Goal: Information Seeking & Learning: Learn about a topic

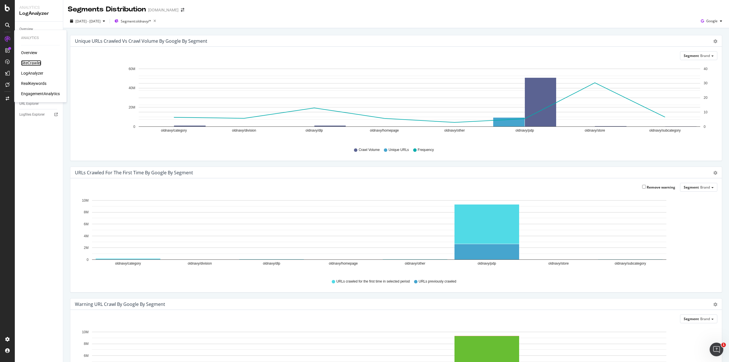
click at [31, 60] on div "SiteCrawler" at bounding box center [31, 63] width 20 height 6
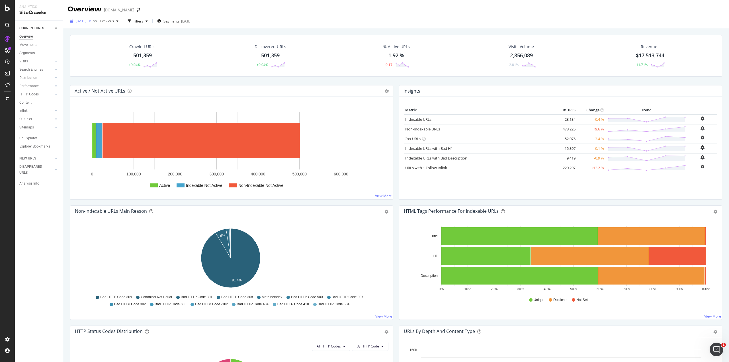
click at [93, 24] on div "2025 Sep. 24th" at bounding box center [81, 21] width 26 height 9
click at [114, 22] on span "Previous" at bounding box center [106, 21] width 16 height 5
click at [133, 64] on div "2025 May. 7th" at bounding box center [126, 66] width 30 height 5
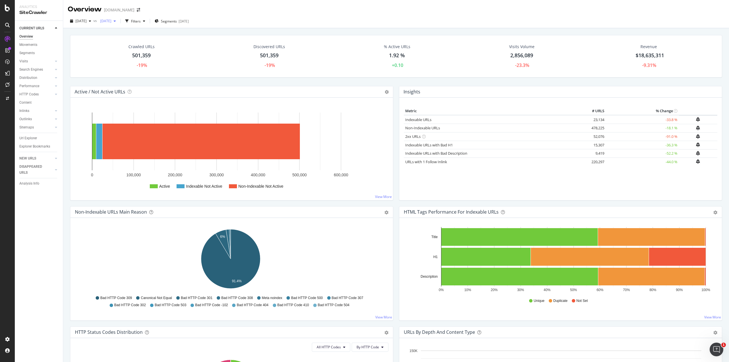
click at [111, 21] on span "2025 May. 7th" at bounding box center [104, 21] width 13 height 5
click at [147, 45] on div "382K URLs" at bounding box center [153, 45] width 17 height 5
click at [56, 61] on icon at bounding box center [56, 60] width 2 height 3
click at [31, 69] on div "Analysis" at bounding box center [28, 70] width 13 height 6
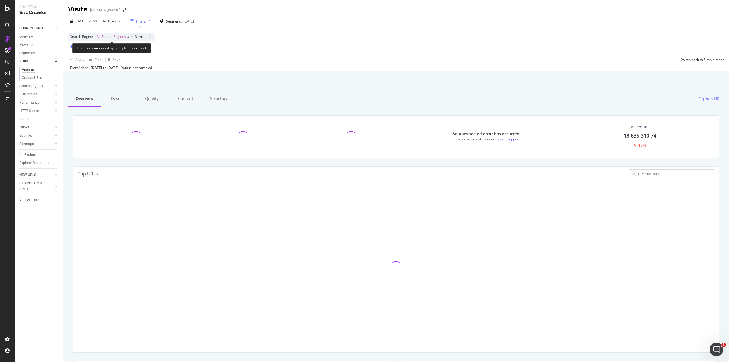
click at [110, 35] on span "All Search Engines" at bounding box center [111, 37] width 29 height 8
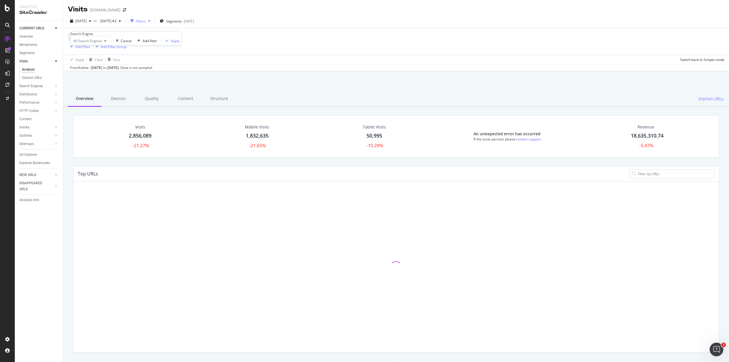
click at [90, 43] on span "All Search Engines" at bounding box center [87, 40] width 29 height 5
click at [83, 57] on span "Google" at bounding box center [77, 54] width 11 height 5
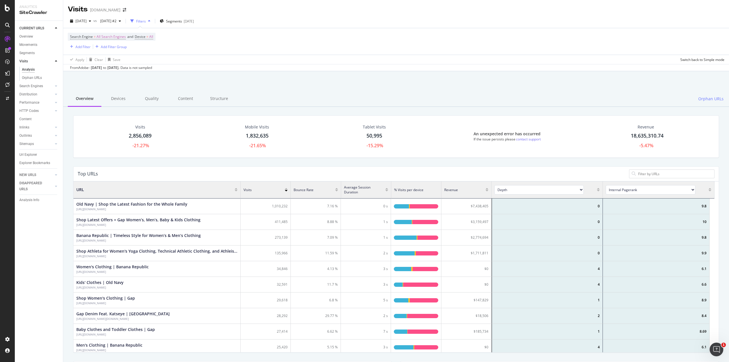
scroll to position [166, 637]
click at [38, 86] on div "Search Engines" at bounding box center [31, 86] width 24 height 6
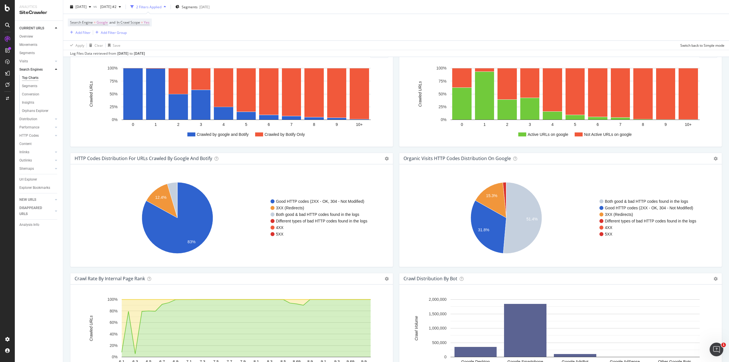
scroll to position [342, 0]
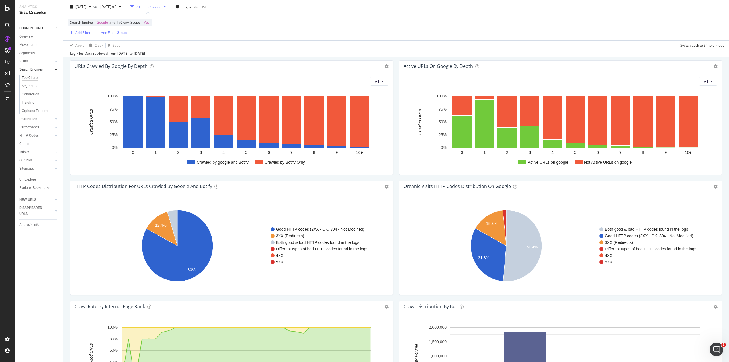
click at [246, 56] on div "Log Files Data retrieved from Aug. 24, 2025 to Sep. 22, 2025" at bounding box center [396, 53] width 666 height 7
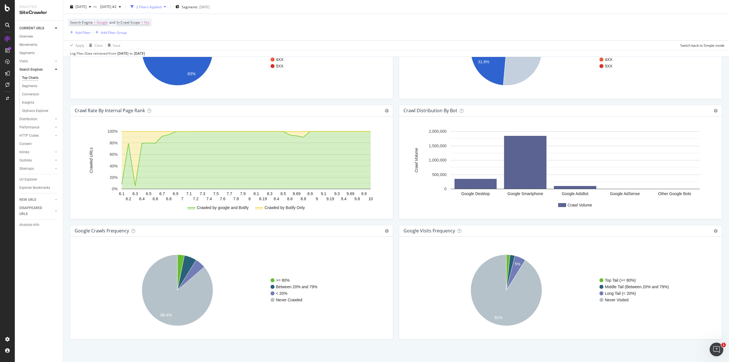
scroll to position [539, 0]
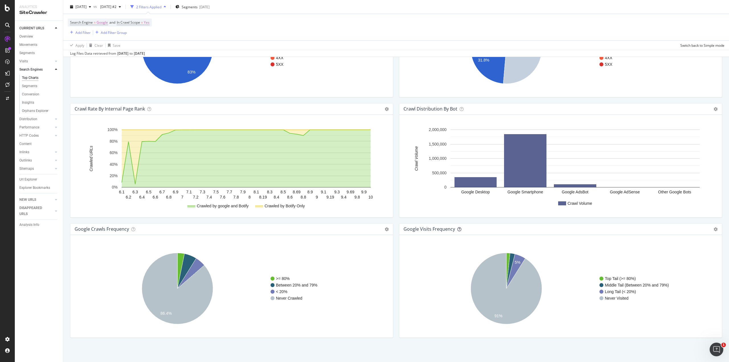
click at [457, 227] on icon at bounding box center [459, 229] width 4 height 4
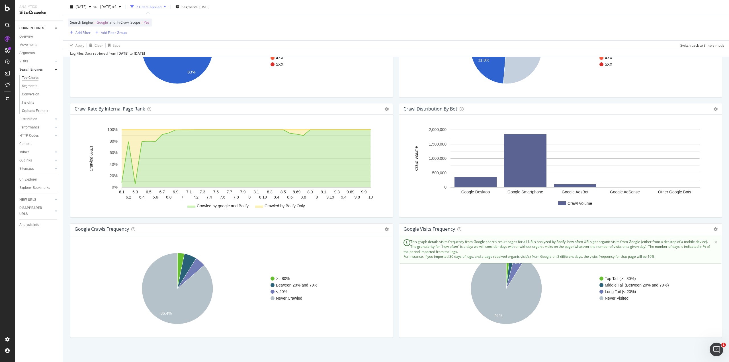
click at [393, 220] on div "Crawl Rate By Internal Page Rank Chart (by Value) Chart (by Percentage) Table E…" at bounding box center [231, 163] width 329 height 120
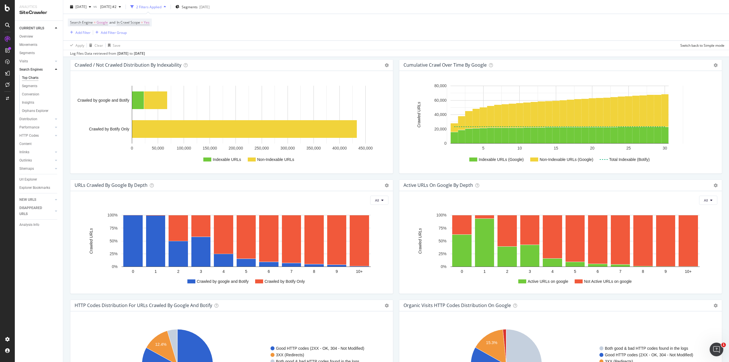
scroll to position [0, 0]
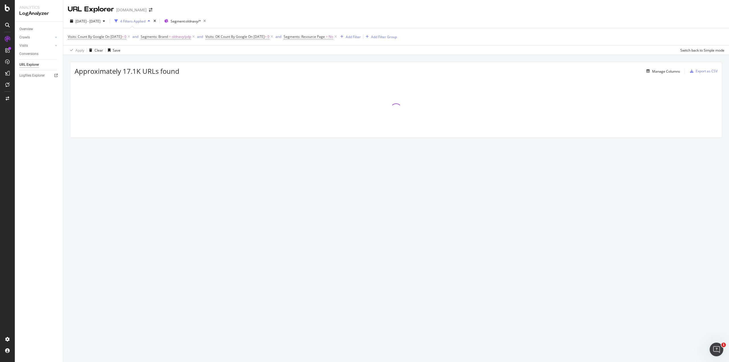
drag, startPoint x: 348, startPoint y: 1, endPoint x: 483, endPoint y: 20, distance: 136.5
click at [483, 20] on div "2025 Jun. 29th - Sep. 28th 4 Filters Applied Segment: oldnavy/*" at bounding box center [396, 22] width 666 height 11
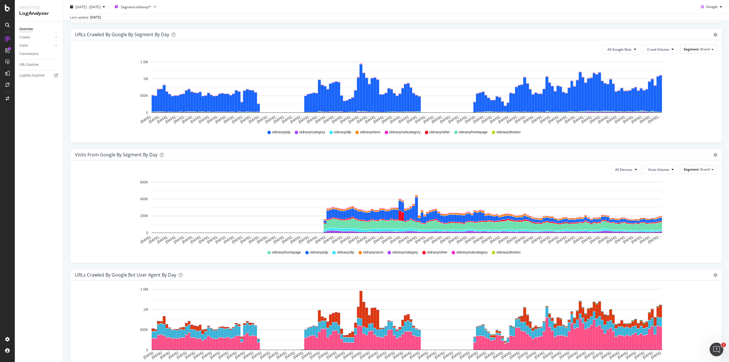
scroll to position [309, 0]
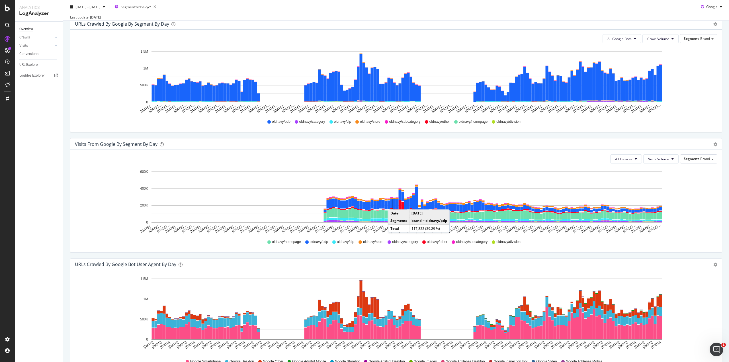
click at [394, 203] on rect "A chart." at bounding box center [394, 204] width 3 height 10
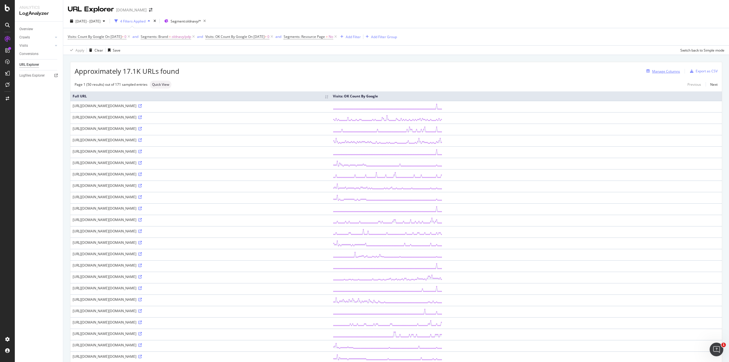
click at [653, 69] on div "Manage Columns" at bounding box center [666, 71] width 28 height 5
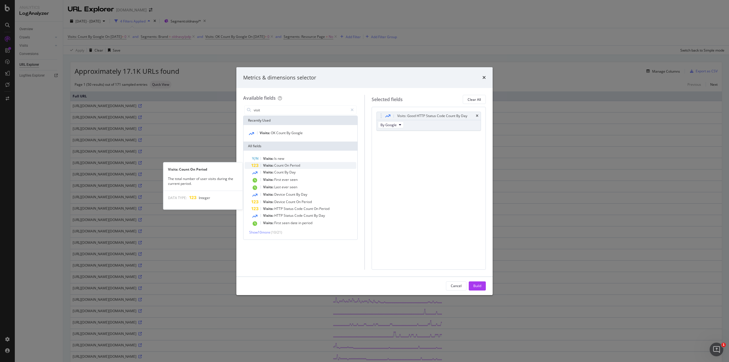
type input "visit"
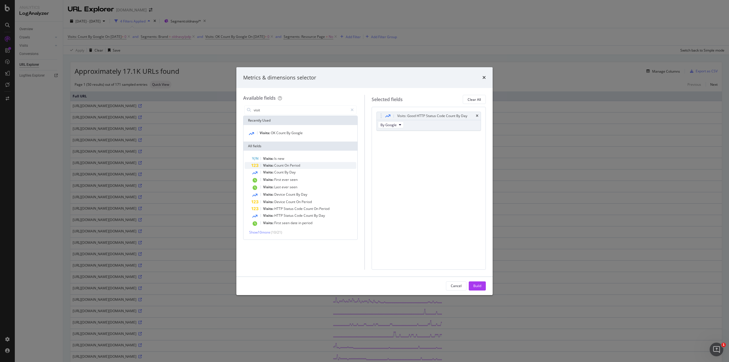
click at [282, 165] on span "Count" at bounding box center [279, 165] width 10 height 5
click at [478, 285] on div "Build" at bounding box center [477, 285] width 8 height 5
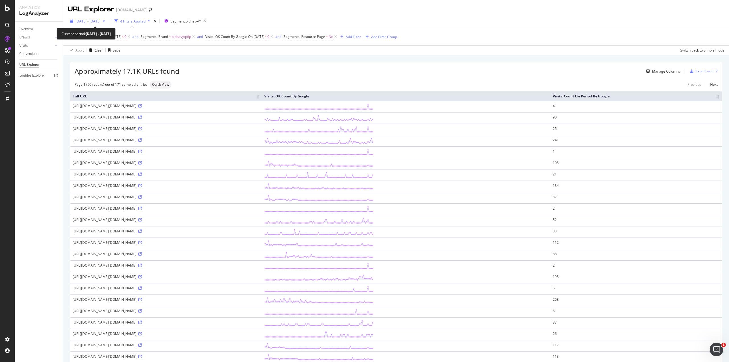
click at [92, 21] on span "[DATE] - [DATE]" at bounding box center [87, 21] width 25 height 5
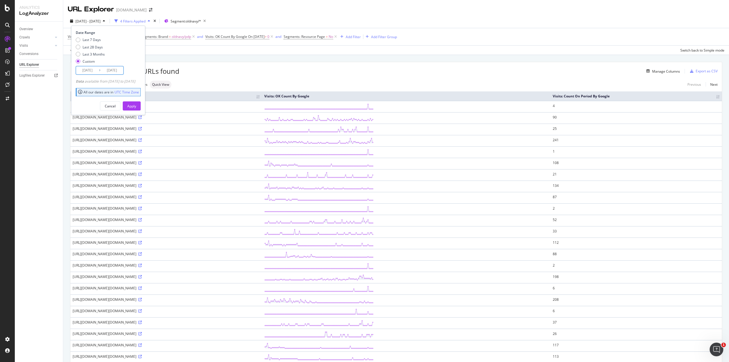
click at [89, 74] on input "2025/06/29" at bounding box center [87, 70] width 23 height 8
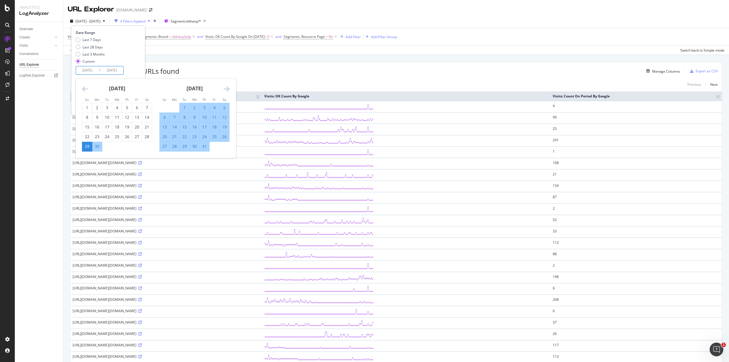
click at [84, 88] on icon "Move backward to switch to the previous month." at bounding box center [85, 88] width 6 height 7
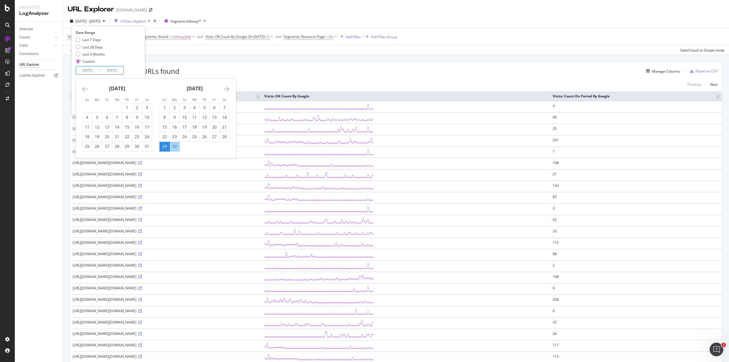
click at [84, 88] on icon "Move backward to switch to the previous month." at bounding box center [85, 88] width 6 height 7
click at [85, 88] on icon "Move backward to switch to the previous month." at bounding box center [85, 88] width 6 height 7
click at [146, 148] on div "29" at bounding box center [147, 146] width 10 height 6
type input "[DATE]"
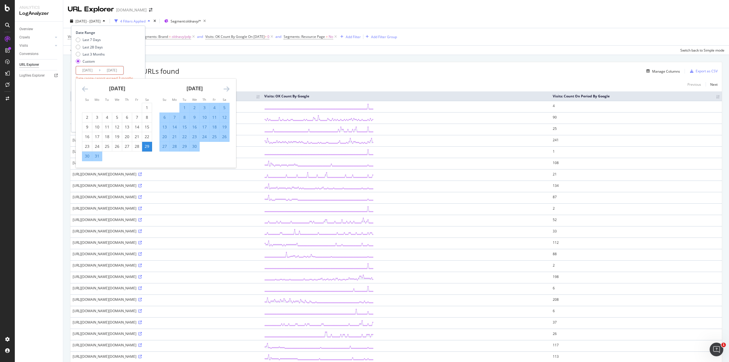
click at [138, 71] on div "Date Range Last 7 Days Last 28 Days Last 3 Months Custom 2025/03/29 Navigate fo…" at bounding box center [107, 60] width 63 height 61
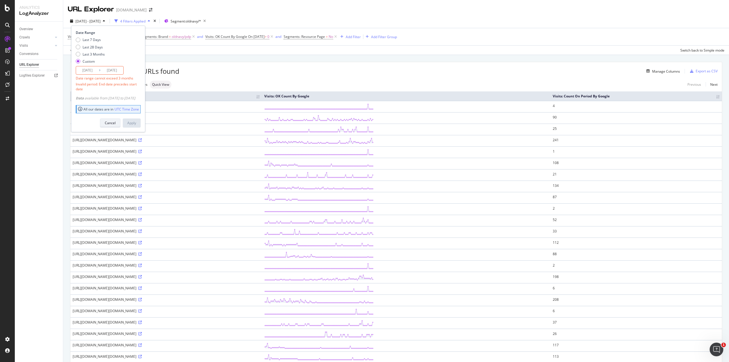
click at [116, 121] on div "Cancel" at bounding box center [110, 123] width 11 height 8
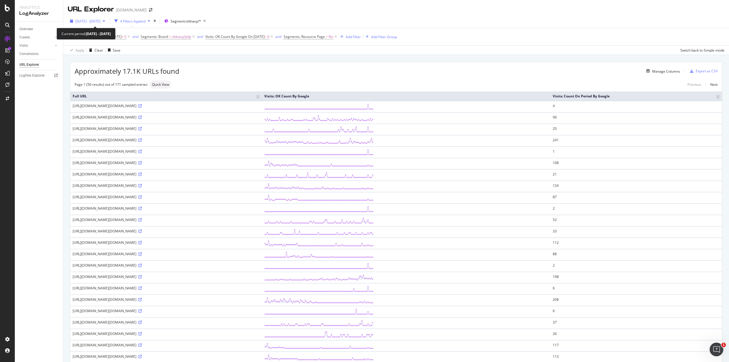
click at [100, 21] on span "[DATE] - [DATE]" at bounding box center [87, 21] width 25 height 5
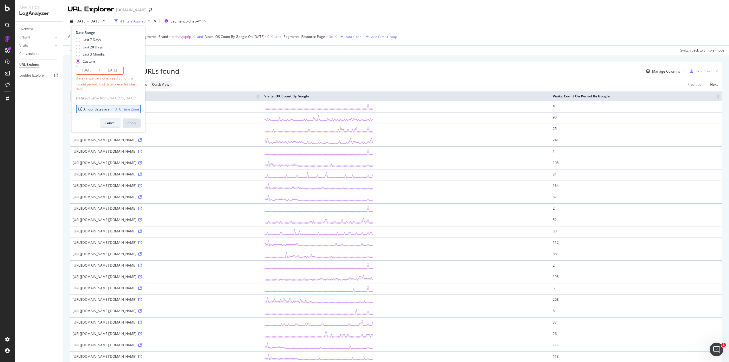
click at [116, 120] on div "Cancel" at bounding box center [110, 122] width 11 height 5
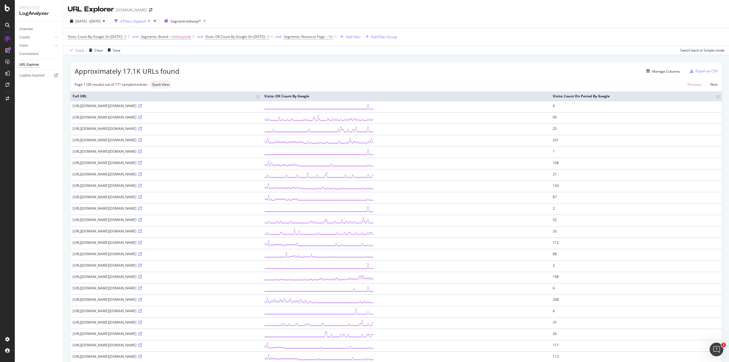
click at [513, 36] on div "Visits: Count By Google On 2025-09-24 > 0 and Segments: Brand = oldnavy/pdp and…" at bounding box center [396, 36] width 656 height 17
click at [100, 20] on span "[DATE] - [DATE]" at bounding box center [87, 21] width 25 height 5
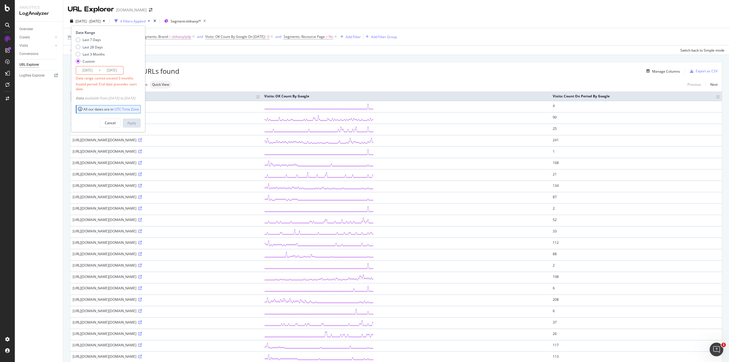
click at [93, 68] on input "2025/03/29" at bounding box center [87, 70] width 23 height 8
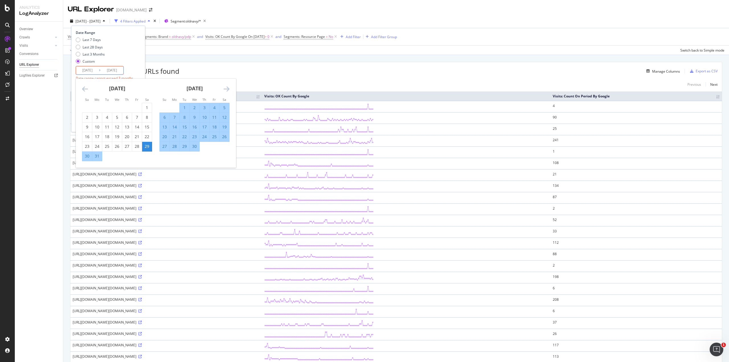
click at [223, 89] on div "April 2025" at bounding box center [194, 91] width 70 height 24
click at [226, 88] on icon "Move forward to switch to the next month." at bounding box center [226, 88] width 6 height 7
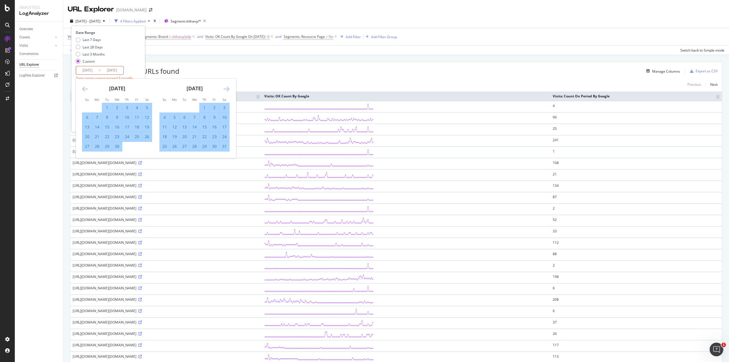
click at [226, 88] on icon "Move forward to switch to the next month." at bounding box center [226, 88] width 6 height 7
click at [195, 136] on div "24" at bounding box center [195, 137] width 10 height 6
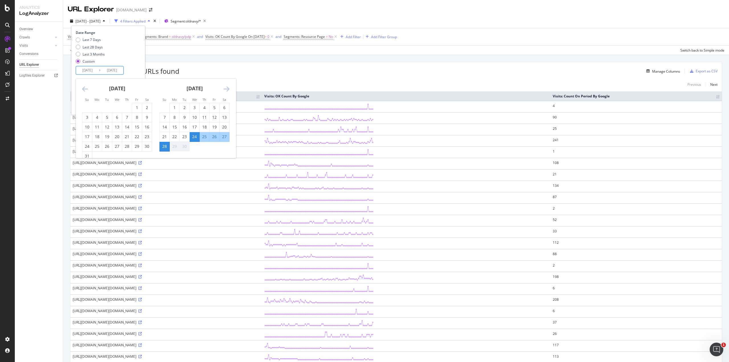
type input "2025/09/24"
click at [195, 136] on div "24" at bounding box center [195, 137] width 10 height 6
type input "2025/09/24"
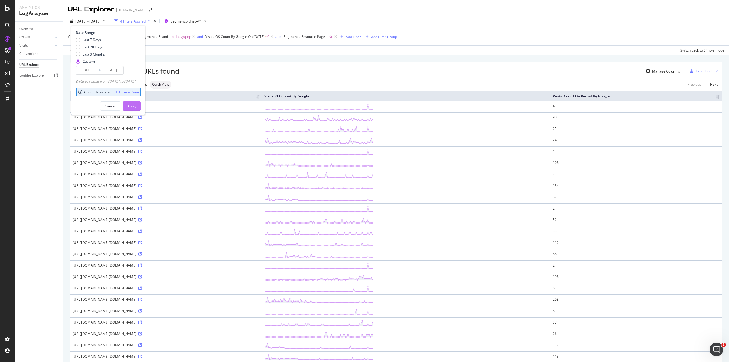
click at [136, 105] on div "Apply" at bounding box center [131, 106] width 9 height 5
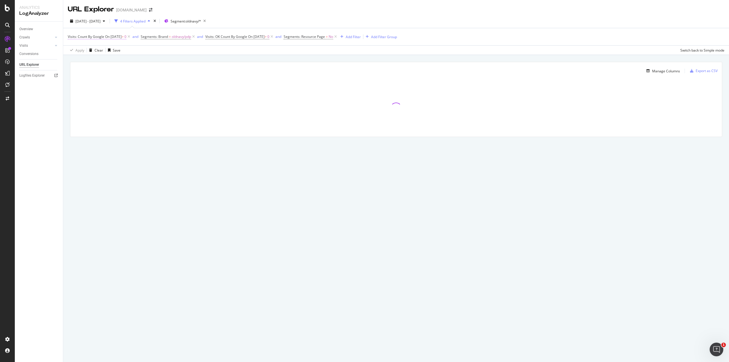
click at [121, 36] on span "On 2025-12-20" at bounding box center [113, 36] width 17 height 5
click at [97, 54] on input "2025-12-20" at bounding box center [120, 49] width 46 height 9
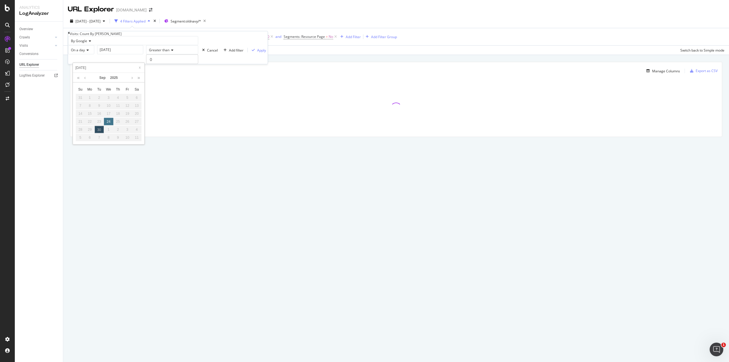
click at [107, 125] on div "24" at bounding box center [108, 121] width 9 height 7
click at [110, 45] on div "By Google" at bounding box center [133, 40] width 130 height 9
click at [145, 20] on div "4 Filters Applied" at bounding box center [132, 21] width 25 height 5
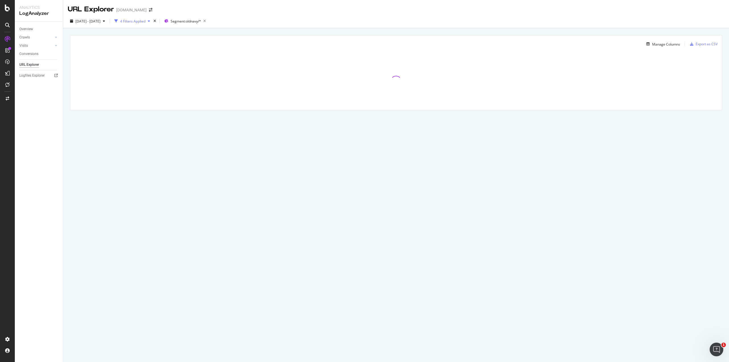
click at [145, 20] on div "4 Filters Applied" at bounding box center [132, 21] width 25 height 5
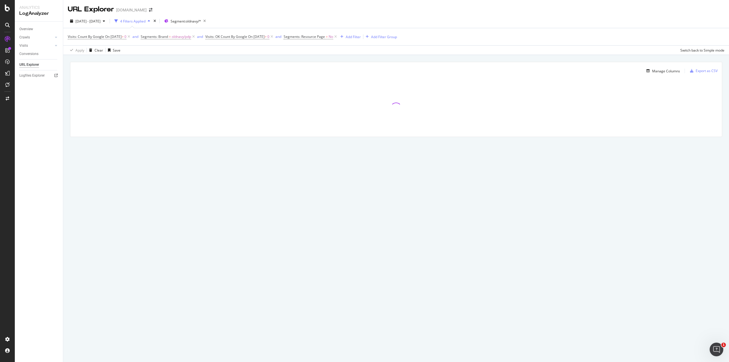
click at [118, 33] on span "Visits: Count By Google On 2025-12-20 > 0" at bounding box center [99, 37] width 63 height 8
click at [120, 37] on span "On 2025-12-20" at bounding box center [113, 36] width 17 height 5
click at [97, 54] on input "2025-12-20" at bounding box center [120, 49] width 46 height 9
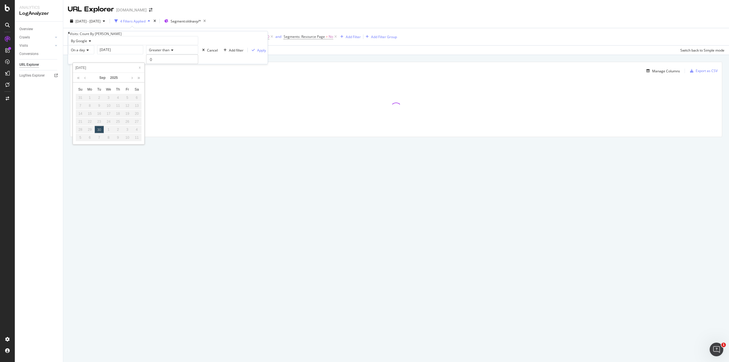
drag, startPoint x: 104, startPoint y: 68, endPoint x: 64, endPoint y: 70, distance: 39.9
click at [64, 70] on body "Analytics LogAnalyzer Overview Crawls Daily Distribution Segments Distribution …" at bounding box center [364, 181] width 729 height 362
type input "2025-12-20"
click at [85, 82] on link at bounding box center [85, 78] width 4 height 10
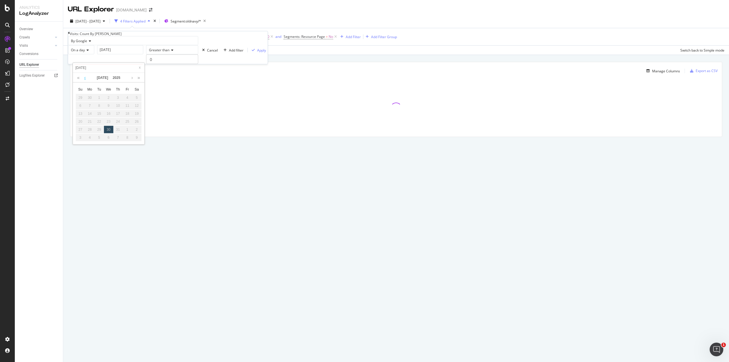
click at [85, 82] on link at bounding box center [85, 78] width 4 height 10
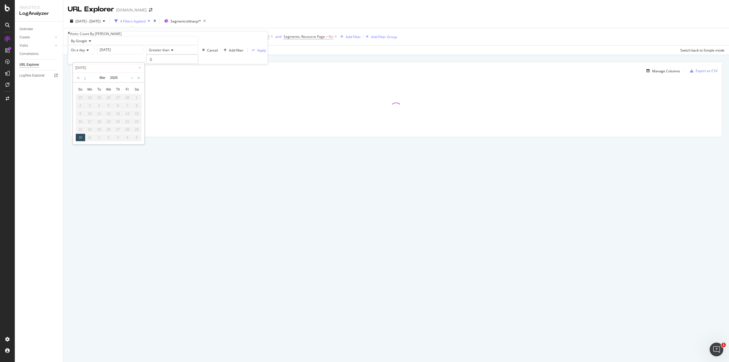
click at [85, 82] on link at bounding box center [85, 78] width 4 height 10
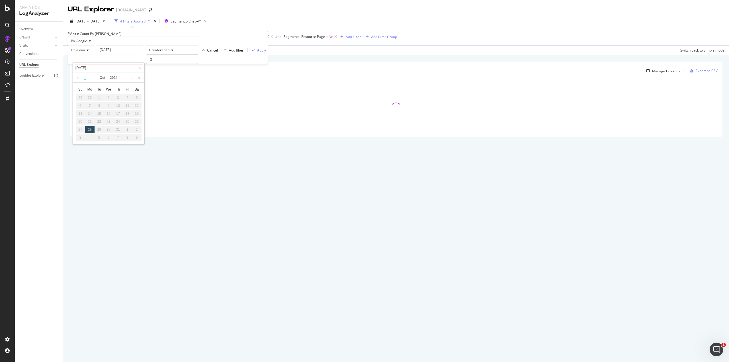
click at [85, 82] on link at bounding box center [85, 78] width 4 height 10
click at [95, 108] on div "9" at bounding box center [99, 105] width 9 height 7
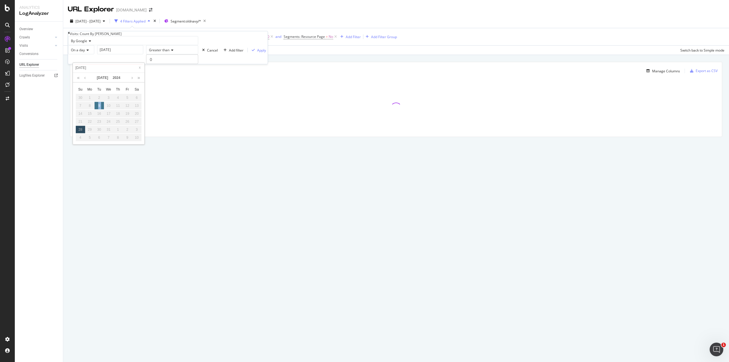
click at [95, 108] on div "9" at bounding box center [99, 105] width 9 height 7
click at [133, 79] on link at bounding box center [132, 78] width 4 height 10
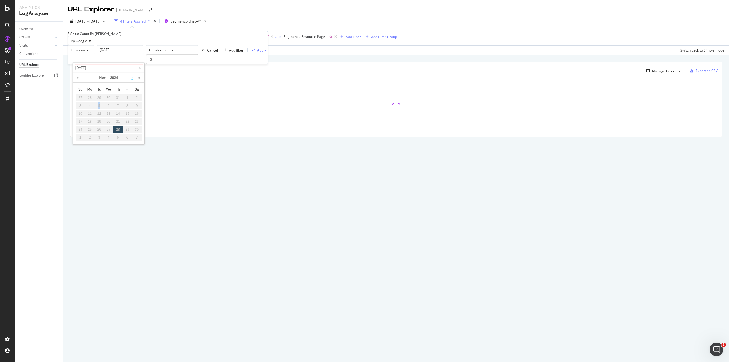
click at [133, 79] on link at bounding box center [132, 78] width 4 height 10
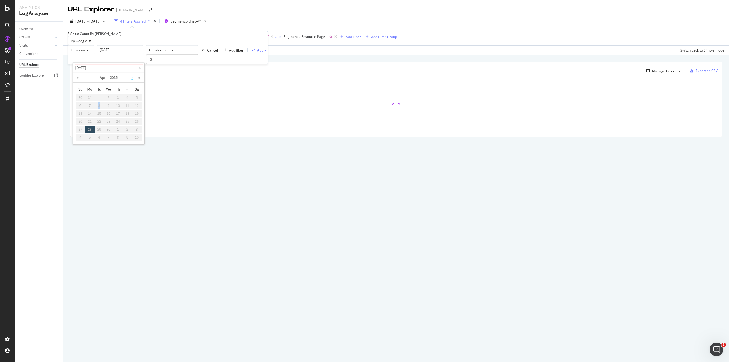
click at [133, 79] on link at bounding box center [132, 78] width 4 height 10
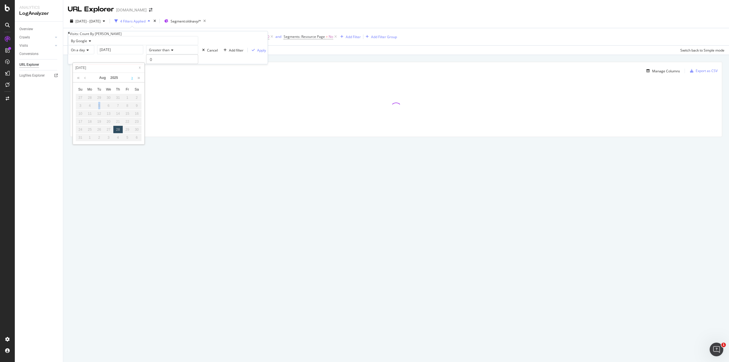
click at [133, 79] on link at bounding box center [132, 78] width 4 height 10
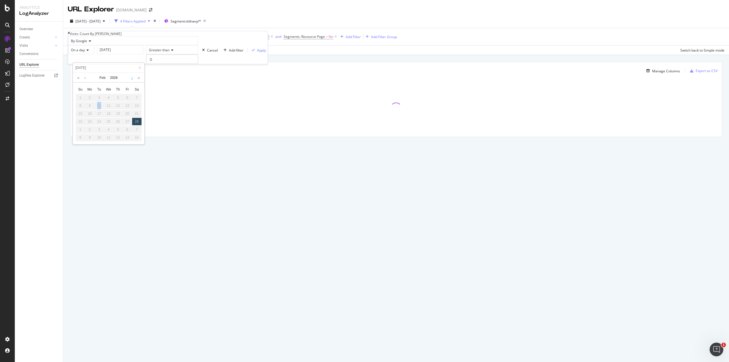
click at [133, 79] on link at bounding box center [132, 78] width 4 height 10
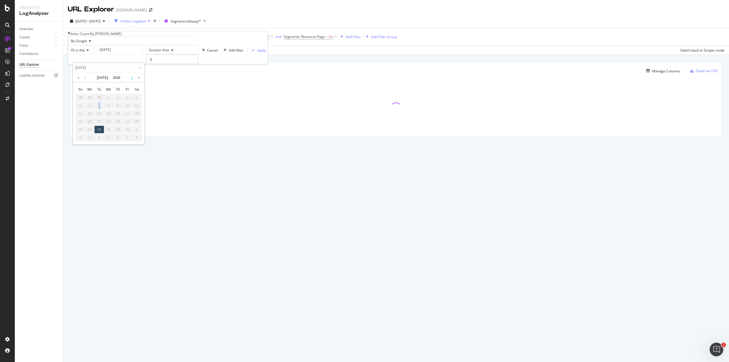
click at [133, 79] on link at bounding box center [132, 78] width 4 height 10
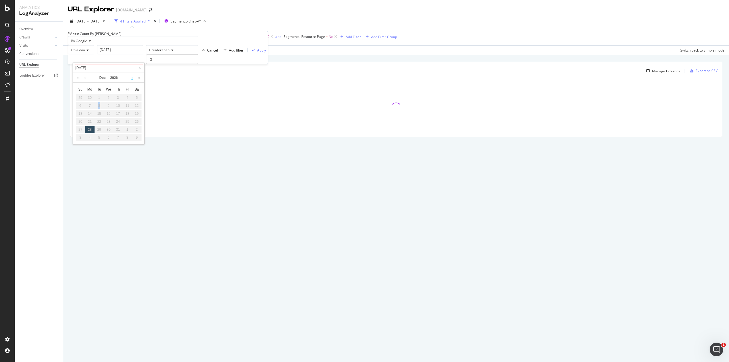
click at [133, 79] on link at bounding box center [132, 78] width 4 height 10
click at [241, 33] on span "Visits: OK Count By Google On 2025-12-20 > 0" at bounding box center [239, 37] width 69 height 8
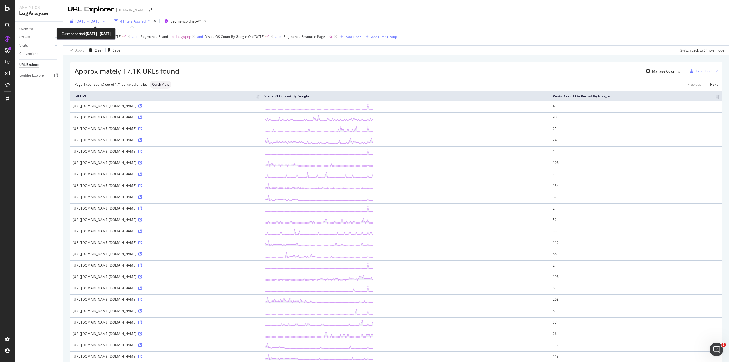
click at [100, 22] on span "[DATE] - [DATE]" at bounding box center [87, 21] width 25 height 5
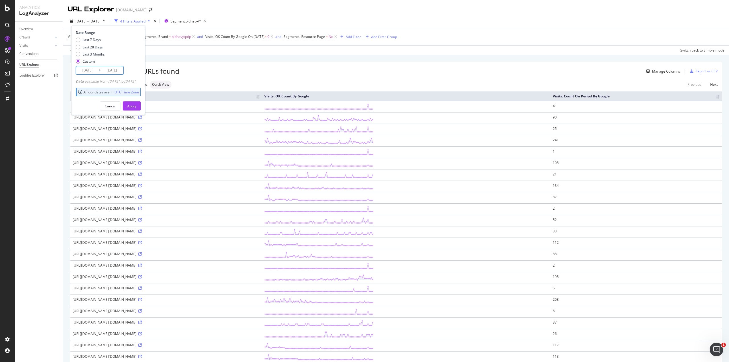
click at [106, 70] on input "2025/09/28" at bounding box center [111, 70] width 23 height 8
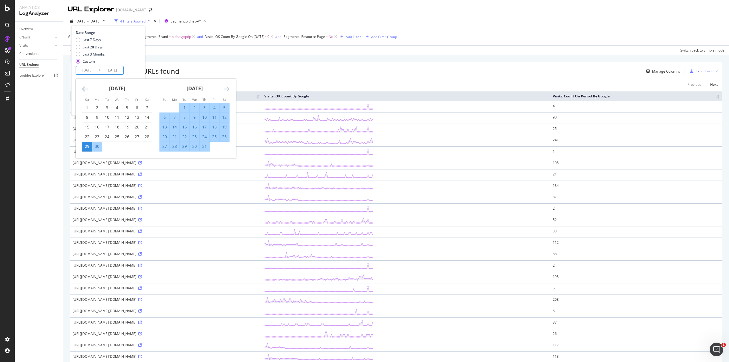
click at [204, 138] on div "24" at bounding box center [205, 137] width 10 height 6
type input "2025/07/24"
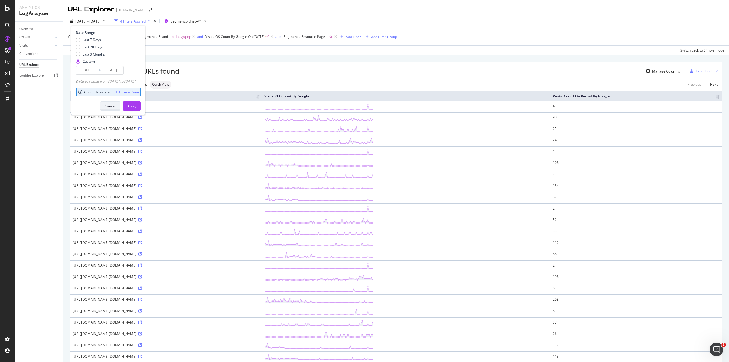
click at [116, 106] on div "Cancel" at bounding box center [110, 106] width 11 height 5
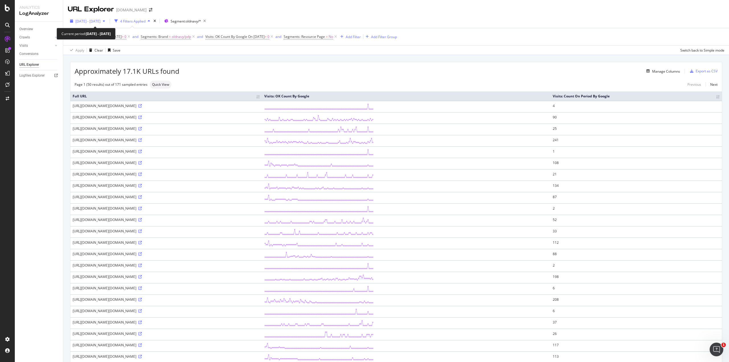
click at [100, 22] on span "[DATE] - [DATE]" at bounding box center [87, 21] width 25 height 5
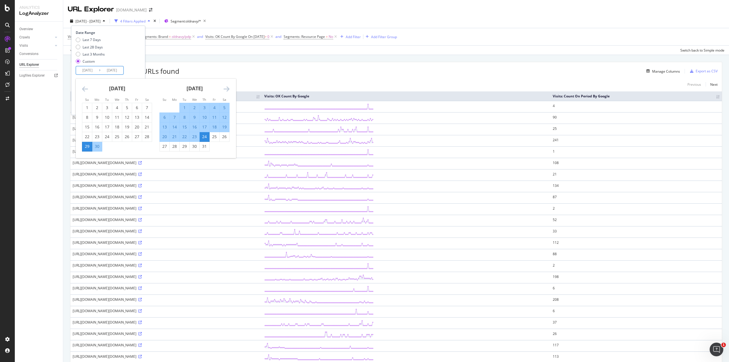
click at [116, 68] on input "2025/07/24" at bounding box center [111, 70] width 23 height 8
click at [117, 69] on input "2025/07/24" at bounding box center [111, 70] width 23 height 8
click at [139, 65] on div "Last 7 Days Last 28 Days Last 3 Months Custom" at bounding box center [107, 51] width 63 height 29
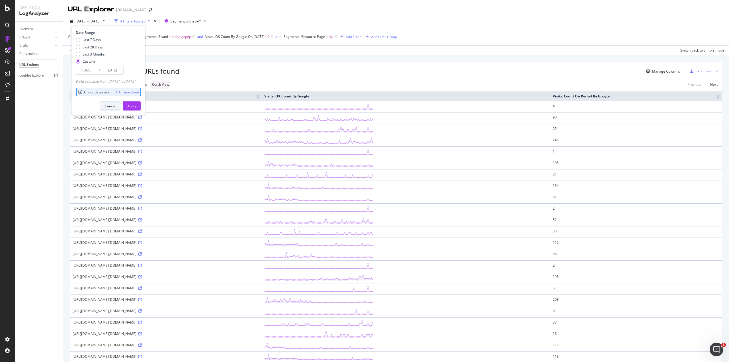
click at [116, 106] on div "Cancel" at bounding box center [110, 106] width 11 height 5
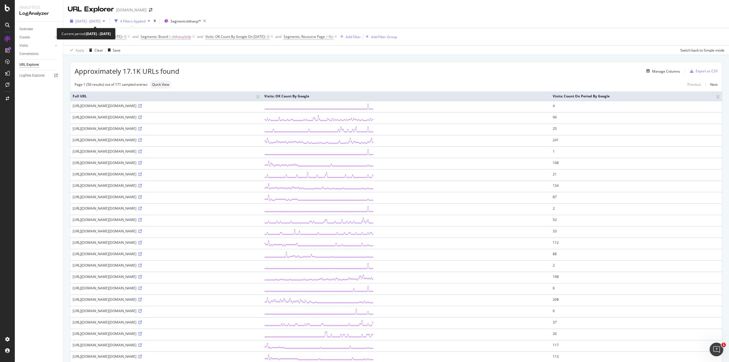
click at [100, 20] on span "[DATE] - [DATE]" at bounding box center [87, 21] width 25 height 5
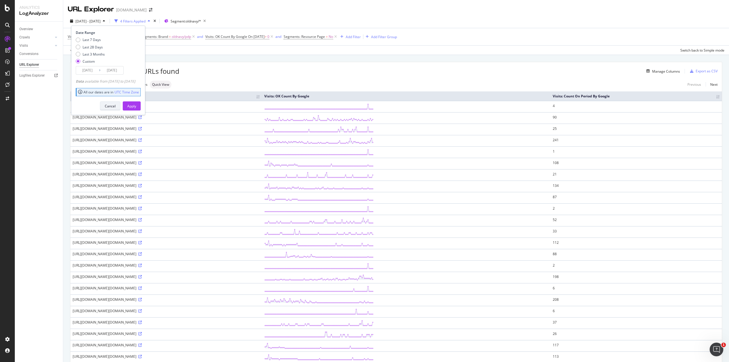
click at [116, 105] on div "Cancel" at bounding box center [110, 106] width 11 height 5
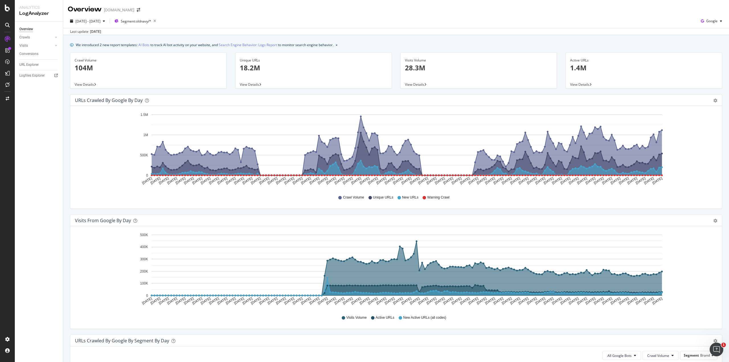
click at [701, 161] on icon "Mar 29 2025 Apr 01 2025 Apr 04 2025 Apr 07 2025 Apr 10 2025 Apr 13 2025 Apr 16 …" at bounding box center [394, 149] width 638 height 79
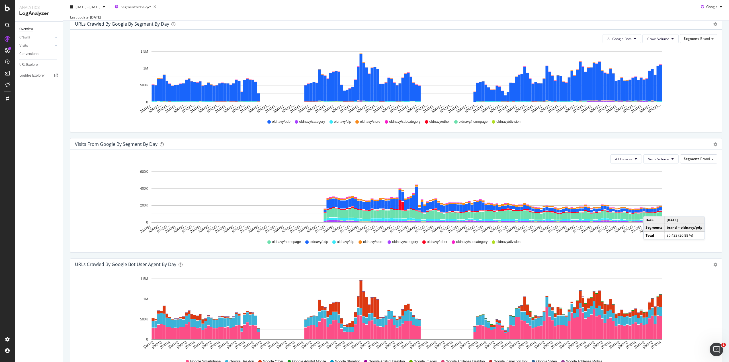
click at [649, 210] on rect "A chart." at bounding box center [649, 210] width 3 height 3
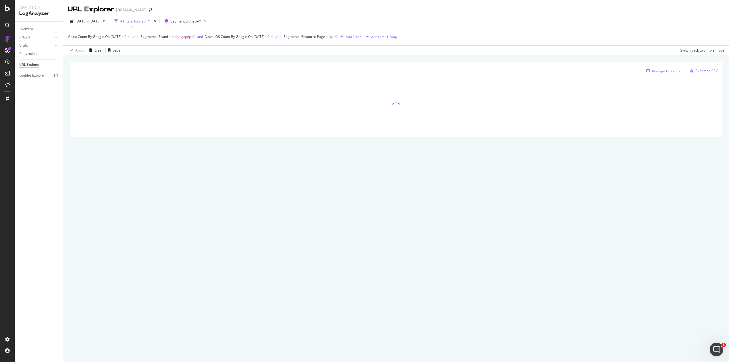
click at [664, 71] on div "Manage Columns" at bounding box center [666, 71] width 28 height 5
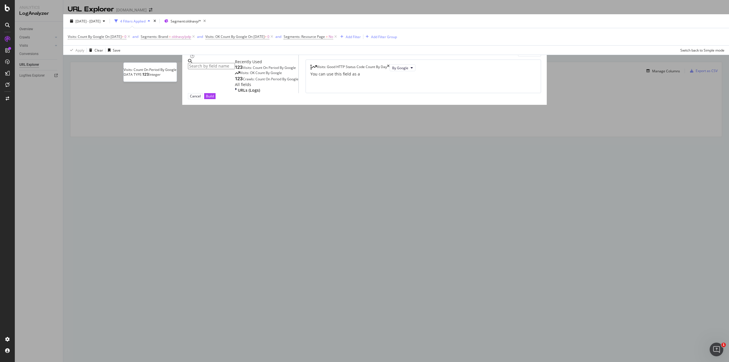
click at [281, 70] on span "Visits: Count On Period By Google" at bounding box center [269, 67] width 53 height 5
click at [214, 99] on div "Build" at bounding box center [210, 95] width 8 height 5
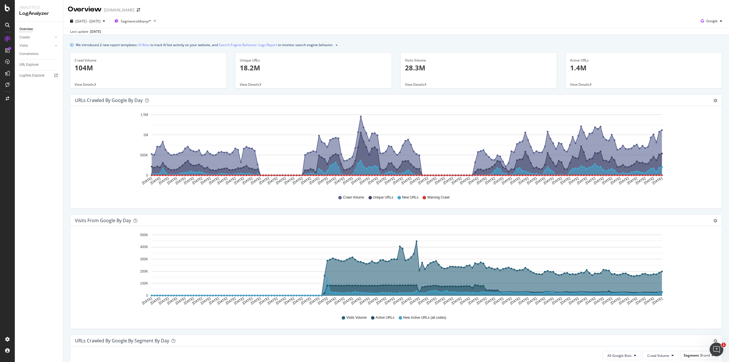
scroll to position [317, 0]
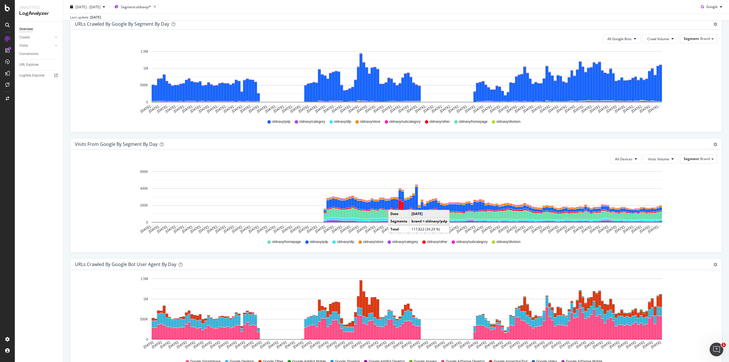
click at [394, 203] on rect "A chart." at bounding box center [394, 204] width 3 height 10
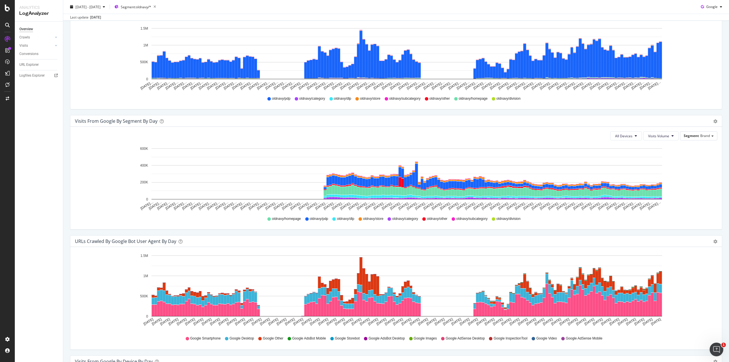
scroll to position [340, 0]
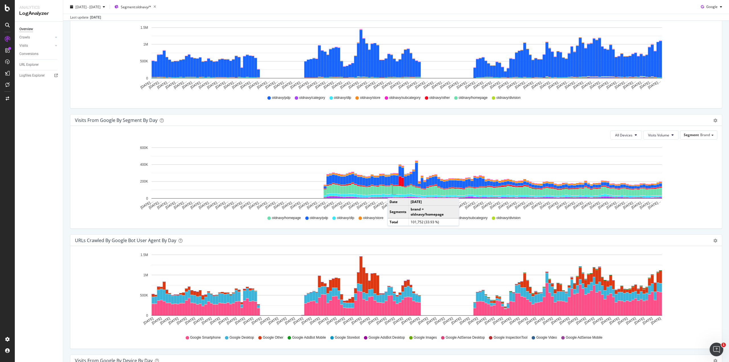
click at [393, 191] on rect "A chart." at bounding box center [394, 190] width 3 height 8
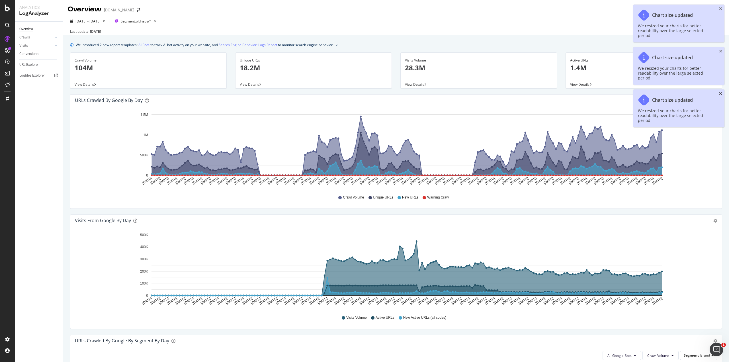
click at [721, 92] on icon "close toast" at bounding box center [720, 94] width 3 height 4
click at [720, 49] on icon "close toast" at bounding box center [720, 51] width 3 height 4
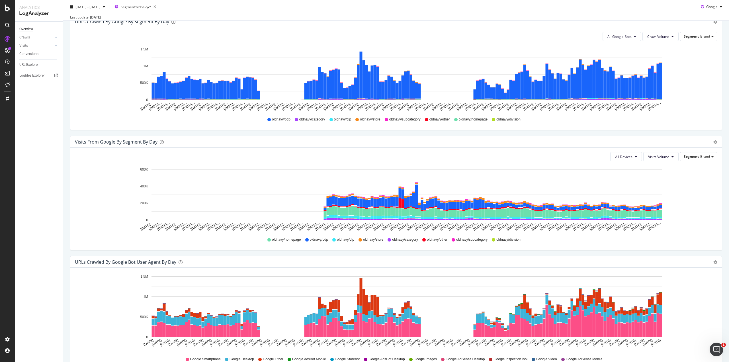
scroll to position [321, 0]
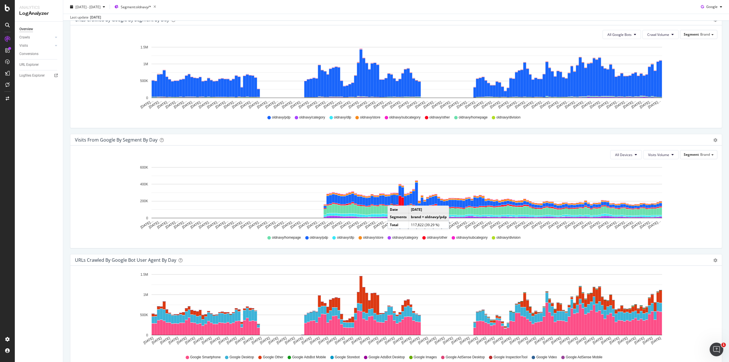
click at [393, 199] on rect "A chart." at bounding box center [394, 200] width 3 height 10
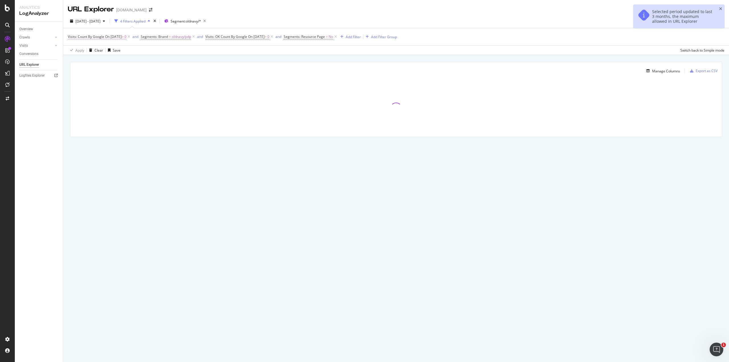
click at [120, 36] on span "On [DATE]" at bounding box center [113, 36] width 17 height 5
click at [86, 68] on input "2025-09-24" at bounding box center [104, 68] width 63 height 9
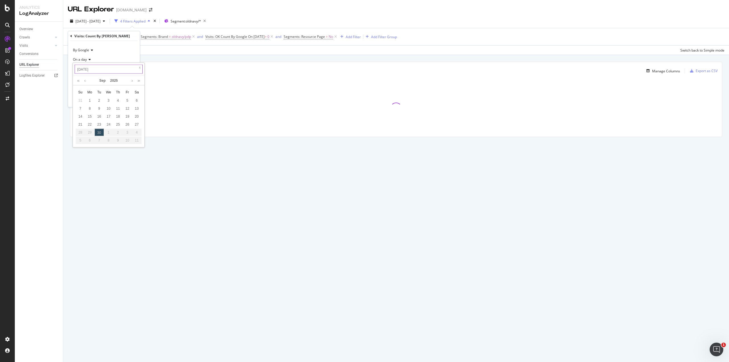
click at [89, 69] on input "2025-09-24" at bounding box center [109, 69] width 68 height 9
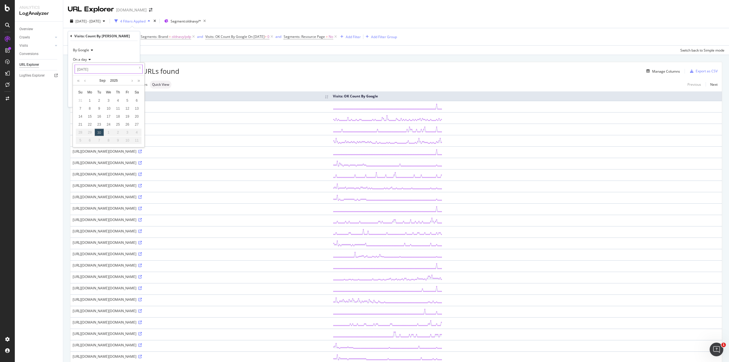
click at [88, 70] on input "2025-09-24" at bounding box center [109, 69] width 68 height 9
type input "2025-09-24"
click at [84, 82] on link at bounding box center [85, 81] width 4 height 10
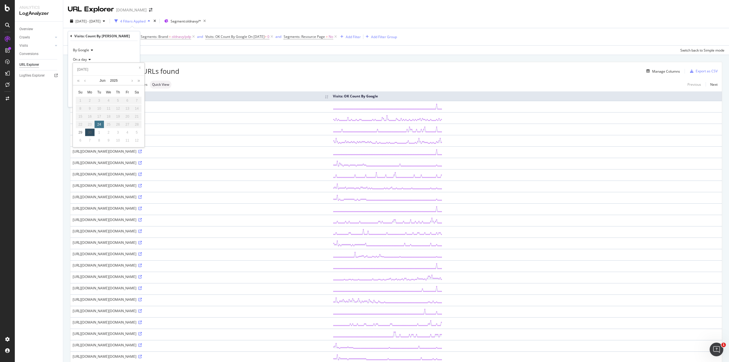
click at [97, 127] on div "24" at bounding box center [99, 124] width 9 height 7
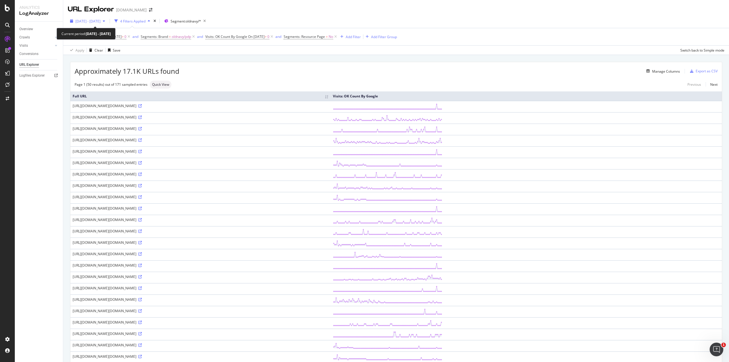
click at [89, 21] on span "[DATE] - [DATE]" at bounding box center [87, 21] width 25 height 5
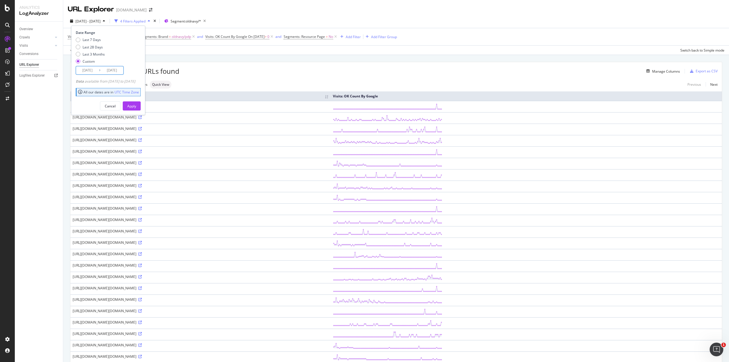
click at [88, 71] on input "2025/06/29" at bounding box center [87, 70] width 23 height 8
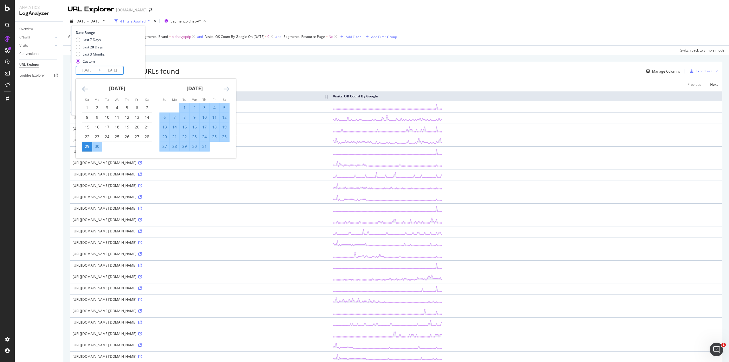
click at [85, 88] on icon "Move backward to switch to the previous month." at bounding box center [85, 88] width 6 height 7
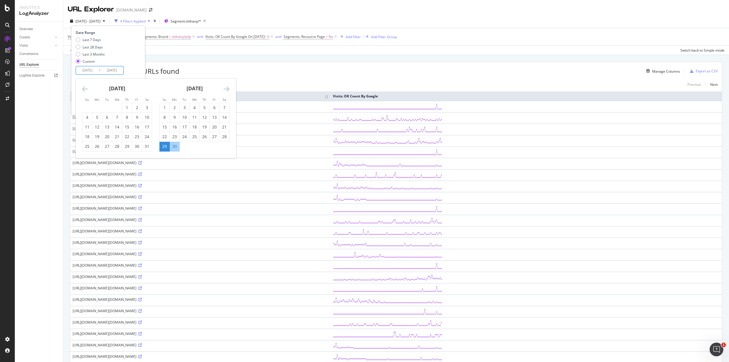
click at [85, 88] on icon "Move backward to switch to the previous month." at bounding box center [85, 88] width 6 height 7
click at [222, 137] on div "24" at bounding box center [224, 137] width 10 height 6
type input "2025/05/24"
click at [225, 135] on div "24" at bounding box center [224, 137] width 10 height 6
type input "2025/05/24"
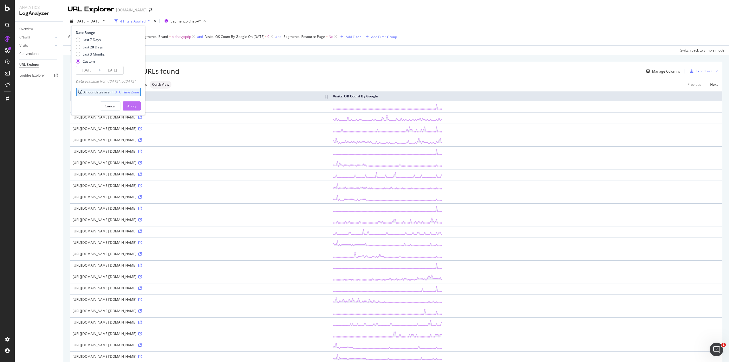
click at [136, 105] on div "Apply" at bounding box center [131, 106] width 9 height 5
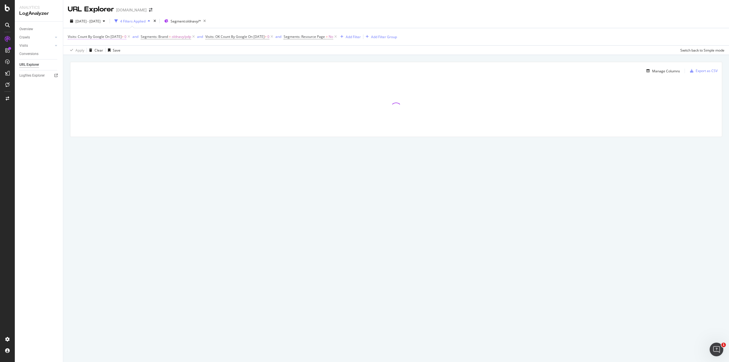
click at [111, 37] on span "On 2025-08-19" at bounding box center [113, 36] width 17 height 5
click at [97, 68] on input "2025-08-19" at bounding box center [104, 68] width 63 height 9
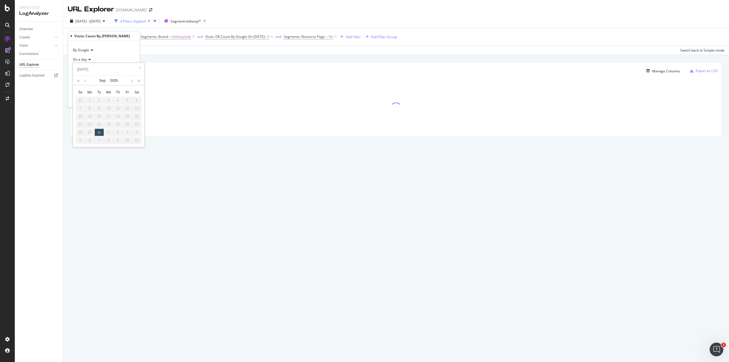
click at [132, 82] on link at bounding box center [132, 81] width 4 height 10
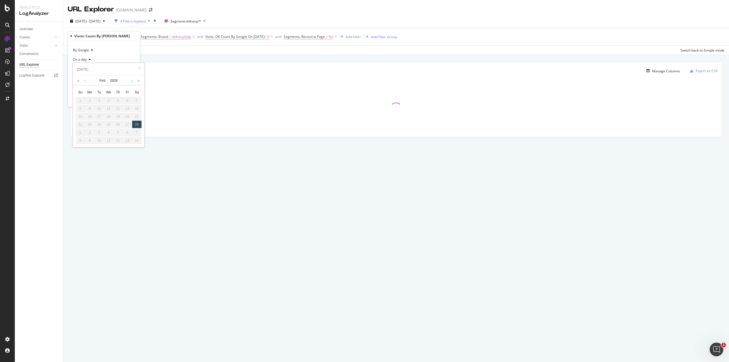
click at [132, 82] on link at bounding box center [132, 81] width 4 height 10
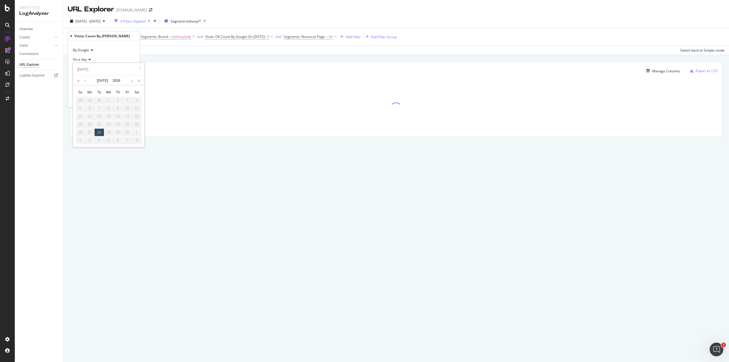
click at [132, 82] on link at bounding box center [132, 81] width 4 height 10
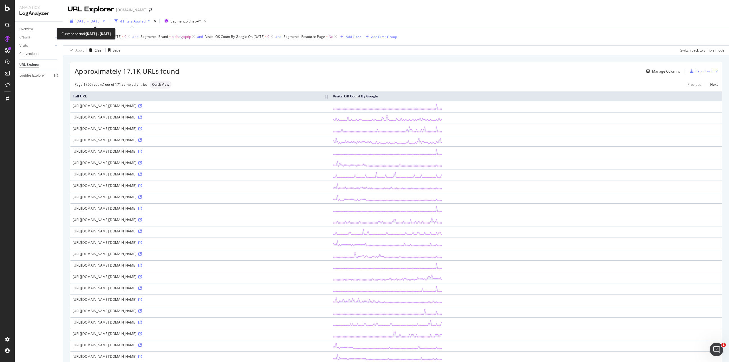
click at [95, 21] on span "[DATE] - [DATE]" at bounding box center [87, 21] width 25 height 5
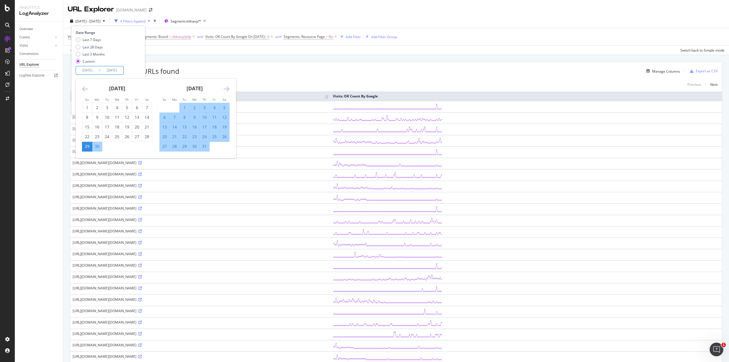
click at [88, 70] on input "[DATE]" at bounding box center [87, 70] width 23 height 8
click at [87, 88] on icon "Move backward to switch to the previous month." at bounding box center [85, 88] width 6 height 7
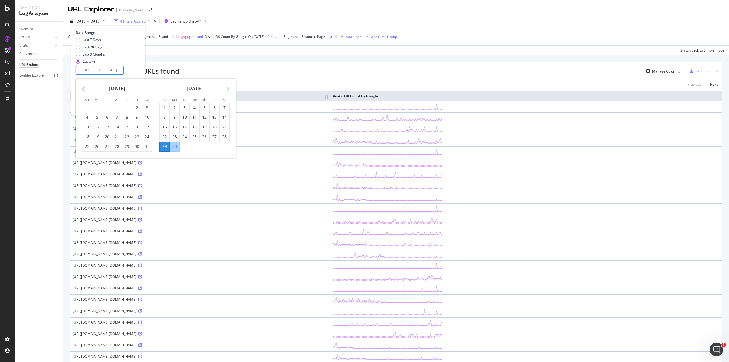
click at [87, 88] on icon "Move backward to switch to the previous month." at bounding box center [85, 88] width 6 height 7
click at [227, 88] on icon "Move forward to switch to the next month." at bounding box center [226, 88] width 6 height 7
click at [85, 89] on icon "Move backward to switch to the previous month." at bounding box center [85, 88] width 6 height 7
click at [84, 90] on icon "Move backward to switch to the previous month." at bounding box center [85, 88] width 6 height 7
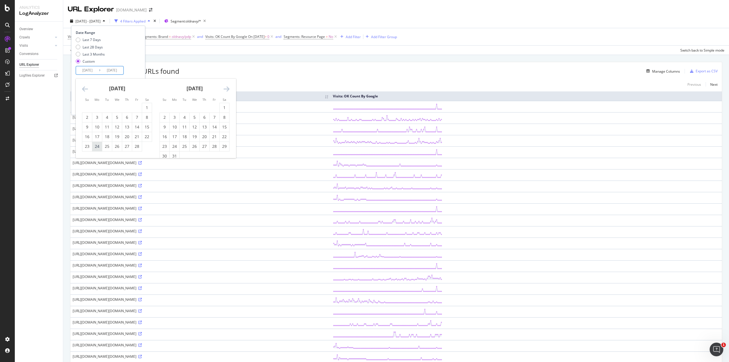
click at [99, 145] on div "24" at bounding box center [97, 146] width 10 height 6
type input "2025/02/24"
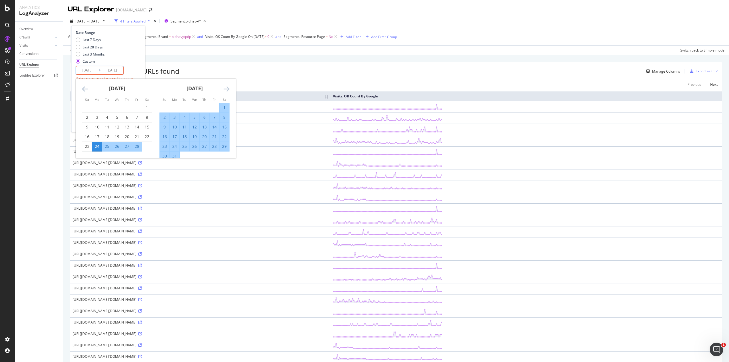
click at [227, 88] on icon "Move forward to switch to the next month." at bounding box center [226, 88] width 6 height 7
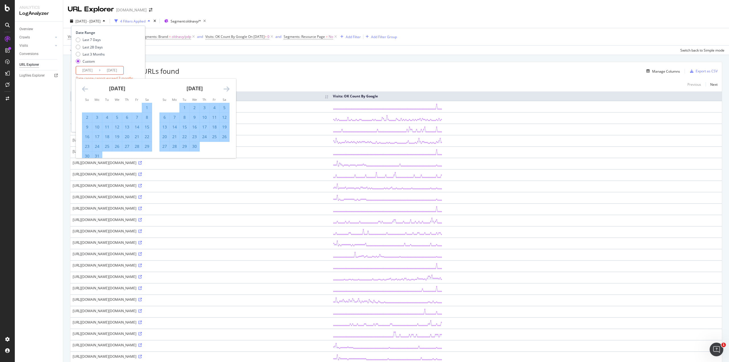
click at [137, 145] on div "28" at bounding box center [137, 146] width 10 height 6
type input "2025/03/28"
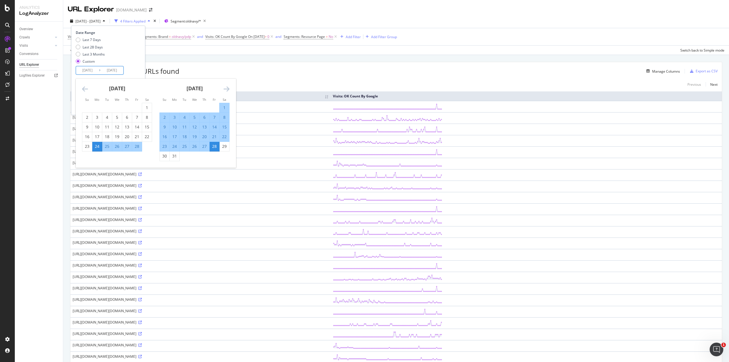
click at [89, 70] on input "2025/02/24" at bounding box center [87, 70] width 23 height 8
click at [136, 144] on div "28" at bounding box center [137, 146] width 10 height 6
type input "2025/02/28"
click at [139, 69] on div "Date Range Last 7 Days Last 28 Days Last 3 Months Custom 2025/02/28 Navigate fo…" at bounding box center [107, 52] width 63 height 44
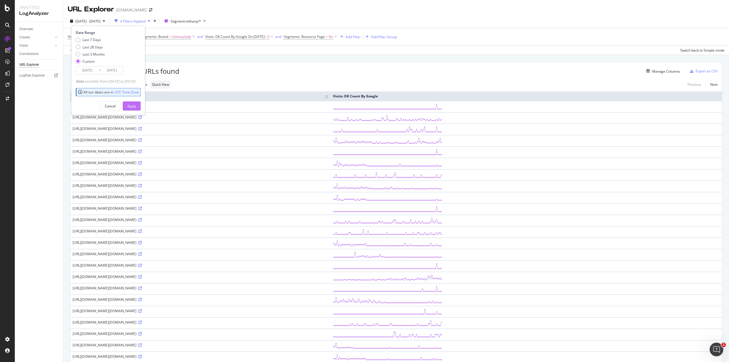
click at [136, 106] on div "Apply" at bounding box center [131, 106] width 9 height 5
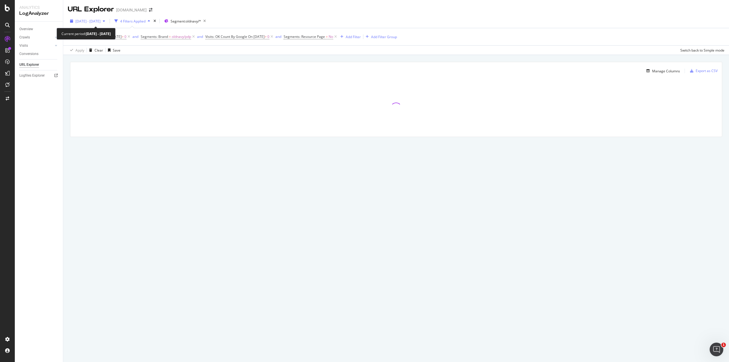
click at [95, 21] on span "2025 Feb. 28th - Mar. 28th" at bounding box center [87, 21] width 25 height 5
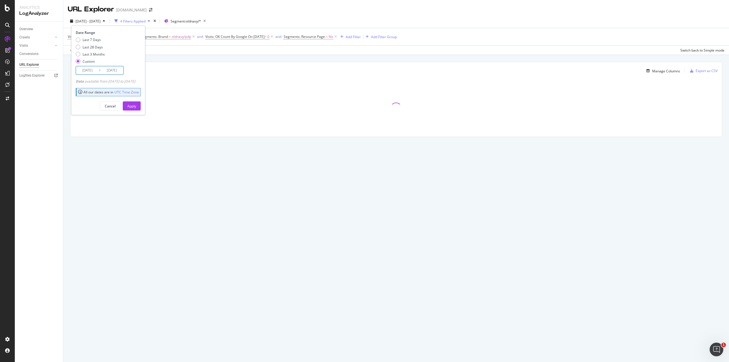
click at [116, 69] on input "2025/03/28" at bounding box center [111, 70] width 23 height 8
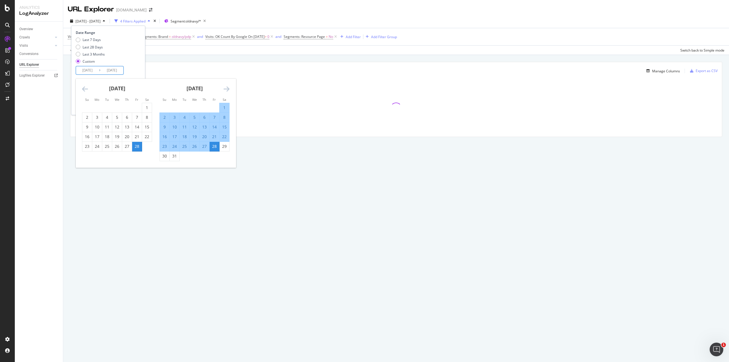
click at [227, 88] on icon "Move forward to switch to the next month." at bounding box center [226, 88] width 6 height 7
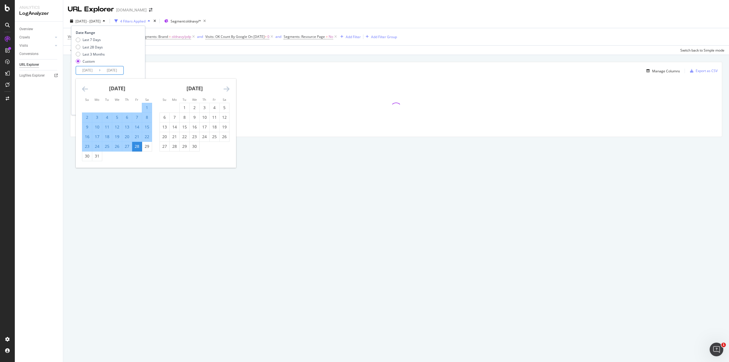
click at [227, 88] on icon "Move forward to switch to the next month." at bounding box center [226, 88] width 6 height 7
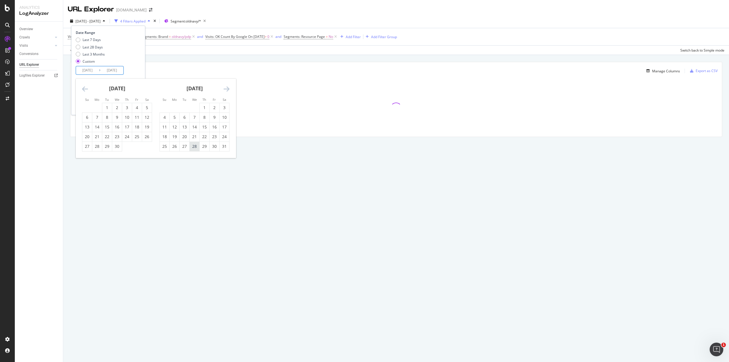
click at [194, 147] on div "28" at bounding box center [195, 146] width 10 height 6
type input "2025/05/28"
click at [136, 104] on div "Apply" at bounding box center [131, 106] width 9 height 5
click at [100, 22] on span "2025 Mar. 1st - May. 28th" at bounding box center [87, 21] width 25 height 5
click at [467, 5] on div "URL Explorer Gap.com" at bounding box center [396, 7] width 666 height 14
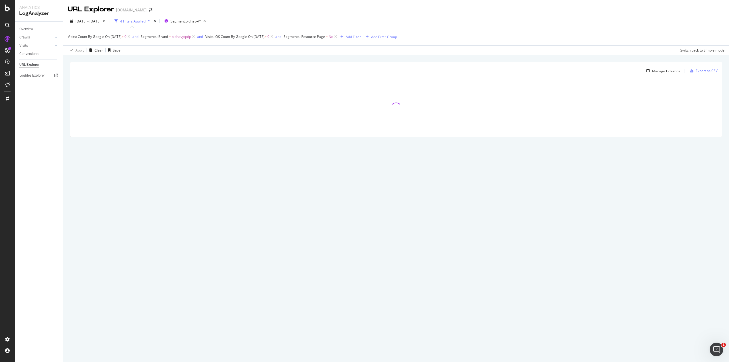
click at [120, 36] on span "On 2025-05-27" at bounding box center [113, 36] width 17 height 5
click at [99, 65] on input "2025-05-27" at bounding box center [104, 68] width 63 height 9
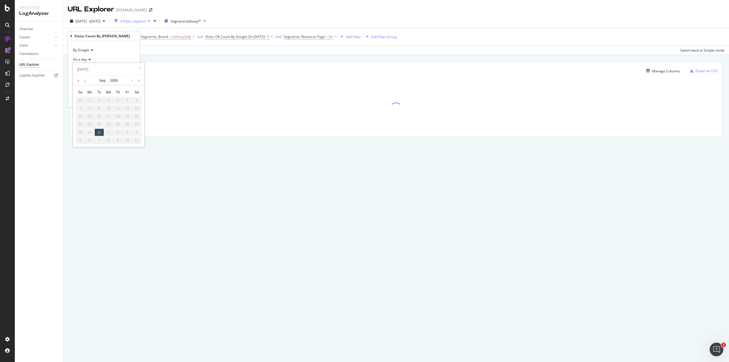
click at [84, 78] on link at bounding box center [85, 81] width 4 height 10
click at [134, 124] on div "24" at bounding box center [136, 124] width 9 height 7
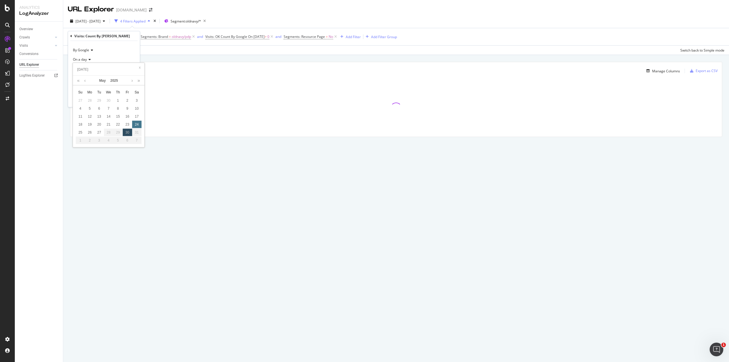
type input "2025-05-25"
click at [129, 98] on div "Apply" at bounding box center [130, 99] width 9 height 5
click at [262, 36] on span "On 2025-05-27" at bounding box center [256, 36] width 17 height 5
click at [242, 66] on input "2025-05-27" at bounding box center [256, 68] width 74 height 9
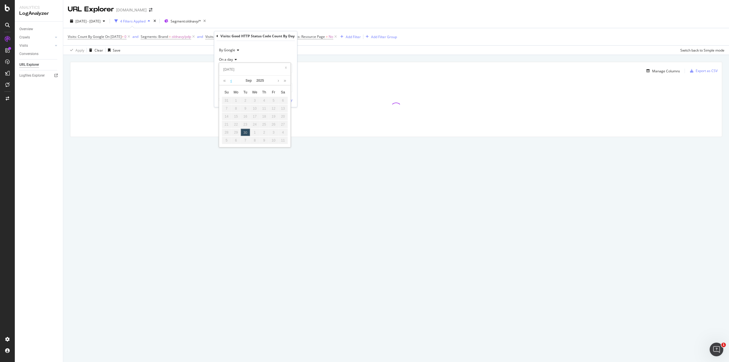
click at [230, 80] on link at bounding box center [231, 81] width 4 height 10
click at [282, 124] on div "24" at bounding box center [282, 124] width 9 height 7
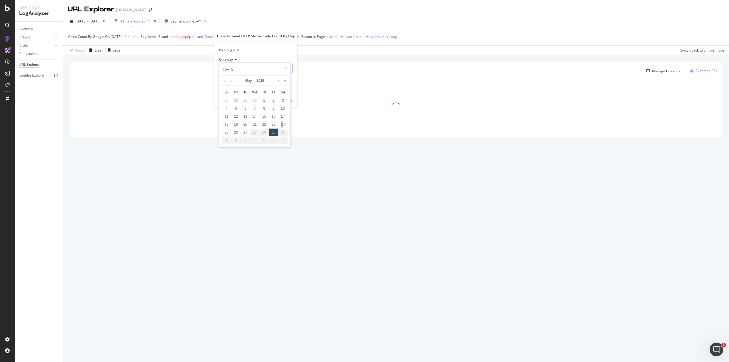
type input "2025-05-25"
click at [286, 99] on div "Apply" at bounding box center [288, 99] width 9 height 5
click at [100, 21] on span "2025 Mar. 1st - May. 28th" at bounding box center [87, 21] width 25 height 5
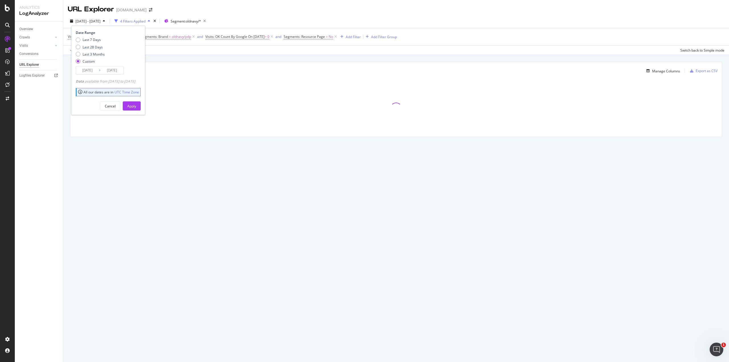
click at [87, 70] on input "2025/03/01" at bounding box center [87, 70] width 23 height 8
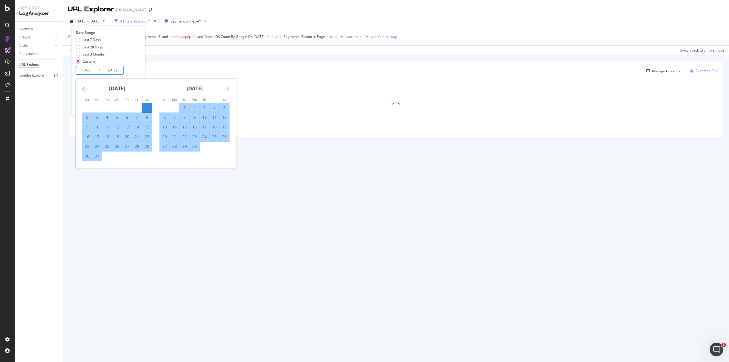
click at [147, 144] on div "29" at bounding box center [147, 146] width 10 height 6
type input "2025/03/29"
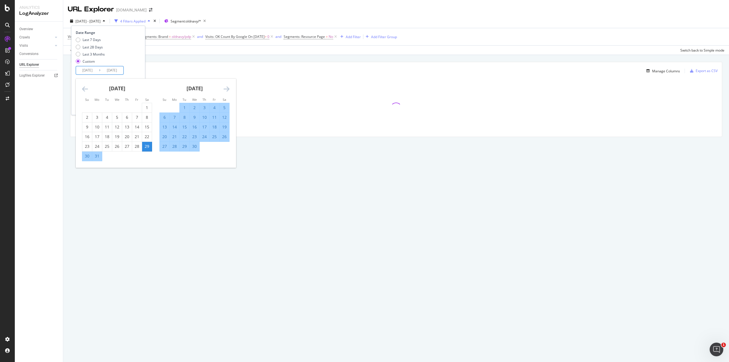
click at [227, 89] on icon "Move forward to switch to the next month." at bounding box center [226, 88] width 6 height 7
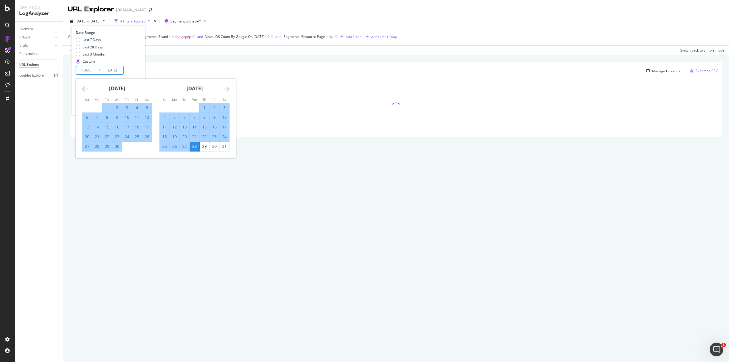
click at [227, 89] on icon "Move forward to switch to the next month." at bounding box center [226, 88] width 6 height 7
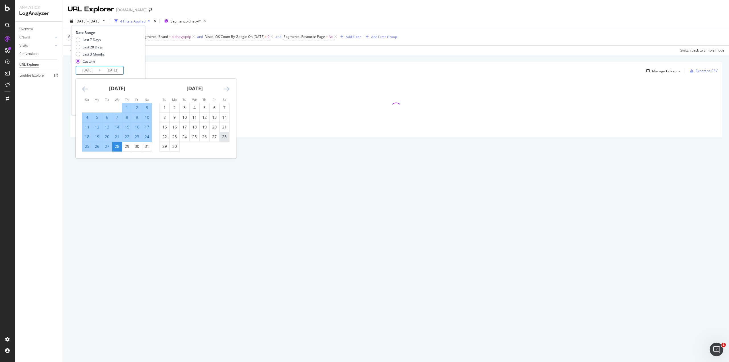
click at [226, 136] on div "28" at bounding box center [224, 137] width 10 height 6
type input "2025/06/28"
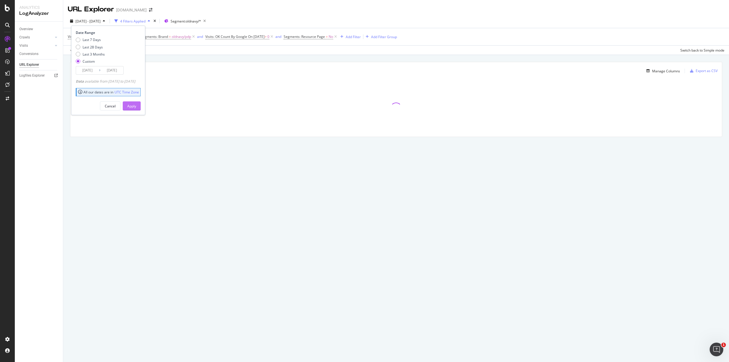
click at [136, 104] on div "Apply" at bounding box center [131, 106] width 9 height 5
click at [121, 36] on span "On 2025-06-22" at bounding box center [113, 36] width 17 height 5
click at [90, 66] on input "2025-06-22" at bounding box center [104, 68] width 63 height 9
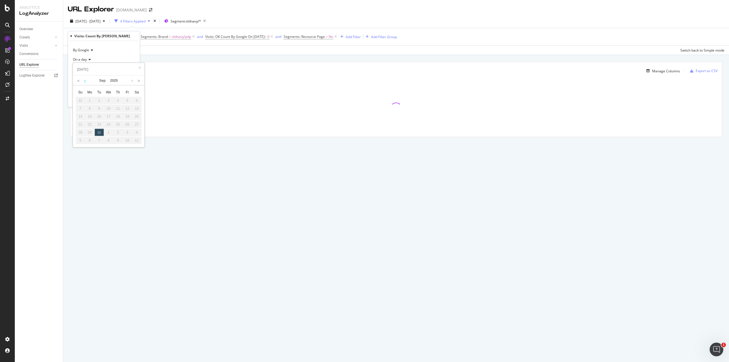
click at [84, 81] on link at bounding box center [85, 81] width 4 height 10
click at [137, 127] on div "24" at bounding box center [136, 124] width 9 height 7
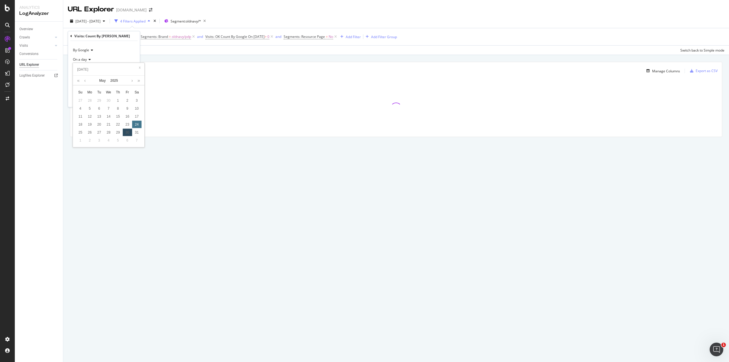
type input "2025-05-24"
click at [129, 99] on div "Apply" at bounding box center [130, 99] width 9 height 5
click at [247, 35] on span "Visits: OK Count By Google" at bounding box center [226, 36] width 42 height 5
click at [231, 69] on input "2025-06-22" at bounding box center [256, 68] width 74 height 9
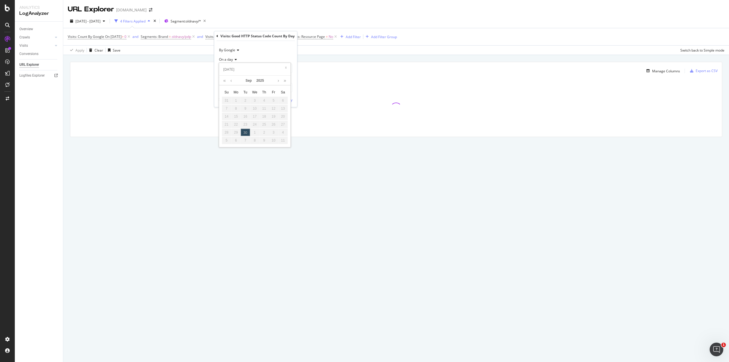
click at [233, 81] on div "Sep 2025" at bounding box center [255, 81] width 66 height 10
click at [231, 81] on link at bounding box center [231, 81] width 4 height 10
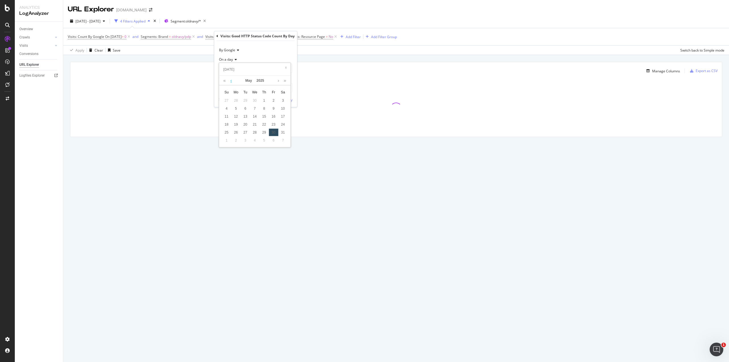
click at [231, 81] on link at bounding box center [231, 81] width 4 height 10
click at [278, 81] on link at bounding box center [278, 81] width 4 height 10
click at [285, 122] on div "24" at bounding box center [282, 124] width 9 height 7
type input "2025-05-24"
click at [286, 99] on div "Apply" at bounding box center [288, 99] width 9 height 5
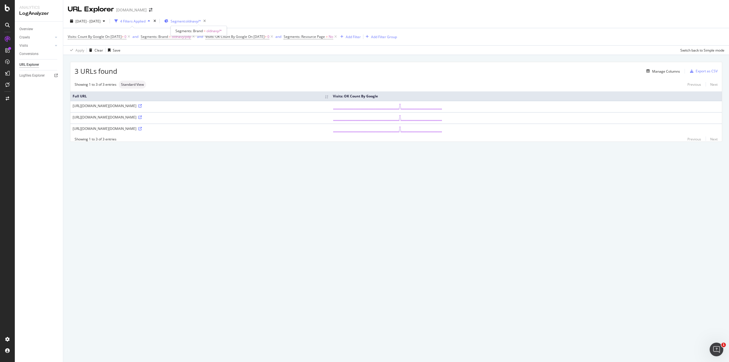
click at [201, 21] on span "Segment: oldnavy/*" at bounding box center [186, 21] width 30 height 5
click at [208, 20] on icon "button" at bounding box center [204, 21] width 7 height 8
click at [274, 36] on icon at bounding box center [271, 37] width 5 height 6
click at [113, 36] on span "On 2025-05-24" at bounding box center [113, 36] width 17 height 5
click at [87, 67] on input "2025-05-24" at bounding box center [104, 68] width 63 height 9
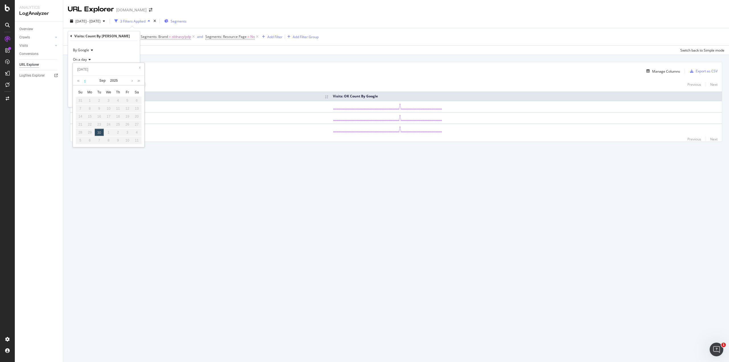
click at [86, 80] on link at bounding box center [85, 81] width 4 height 10
click at [99, 124] on div "24" at bounding box center [99, 124] width 9 height 7
type input "2025-06-24"
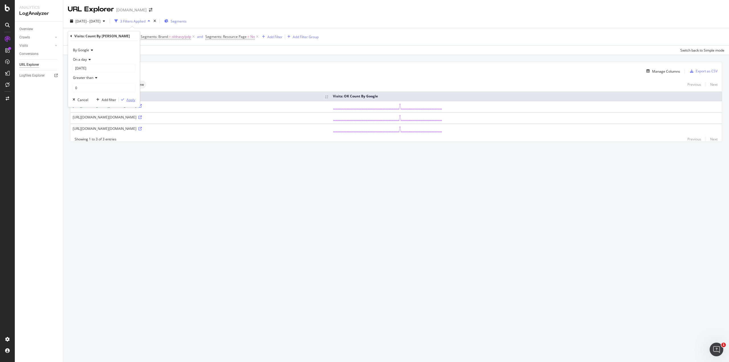
click at [128, 98] on div "Apply" at bounding box center [130, 99] width 9 height 5
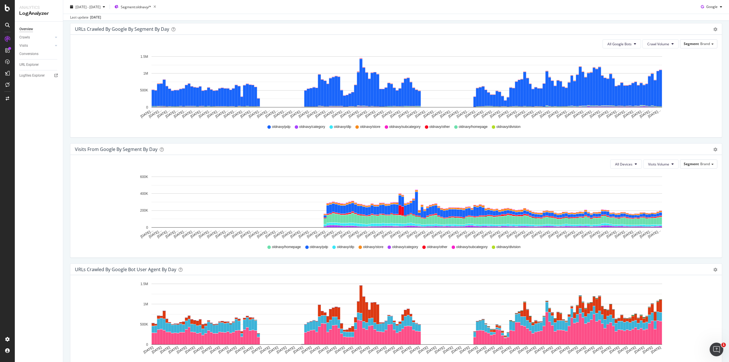
scroll to position [305, 0]
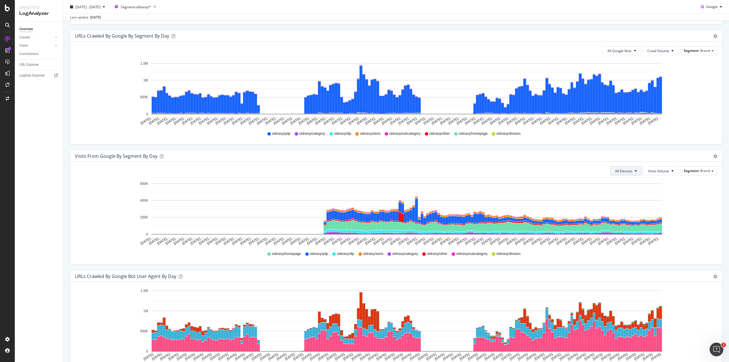
click at [629, 169] on button "All Devices" at bounding box center [626, 170] width 32 height 9
click at [664, 169] on span "Visits Volume" at bounding box center [658, 171] width 21 height 5
click at [660, 189] on div "Active URLs" at bounding box center [666, 192] width 53 height 8
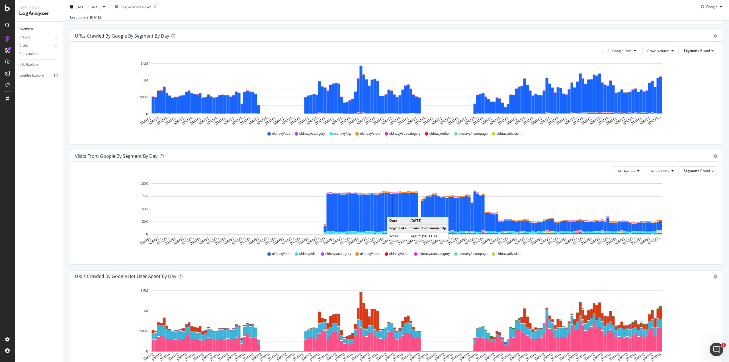
click at [393, 210] on rect "A chart." at bounding box center [394, 212] width 3 height 37
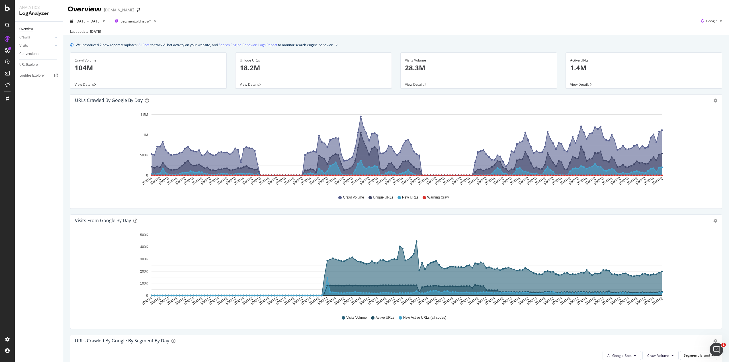
click at [417, 83] on span "View Details" at bounding box center [414, 84] width 19 height 5
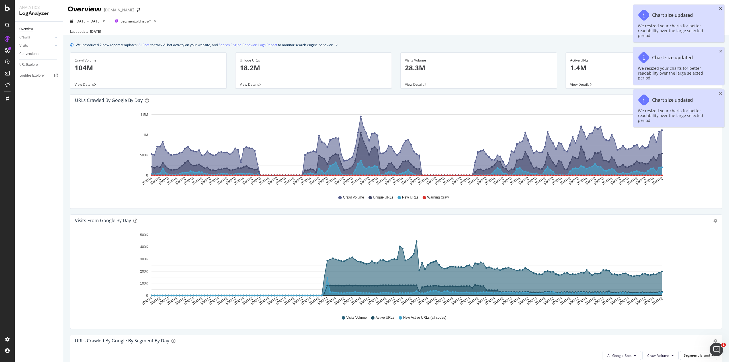
click at [721, 8] on icon "close toast" at bounding box center [720, 9] width 3 height 4
click at [721, 49] on icon "close toast" at bounding box center [720, 51] width 3 height 4
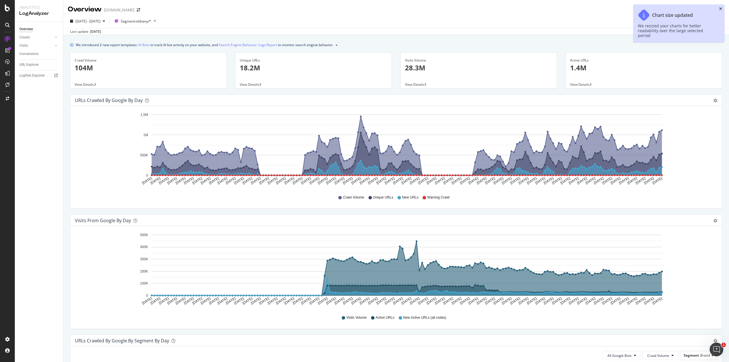
click at [720, 8] on icon "close toast" at bounding box center [720, 9] width 3 height 4
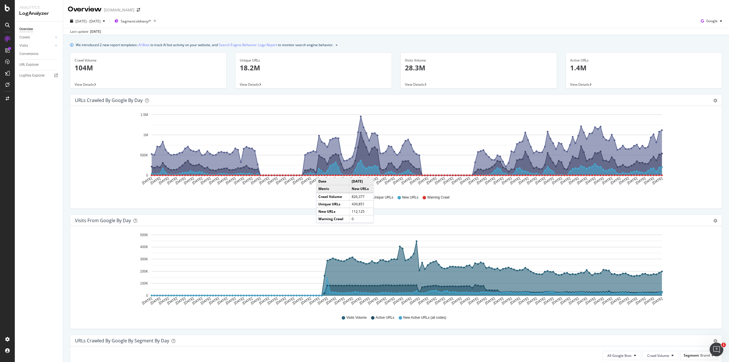
click at [322, 172] on circle "A chart." at bounding box center [321, 170] width 3 height 3
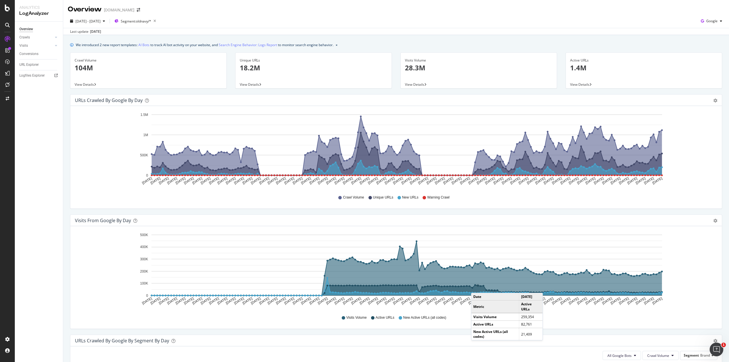
click at [477, 287] on icon "A chart." at bounding box center [407, 290] width 510 height 11
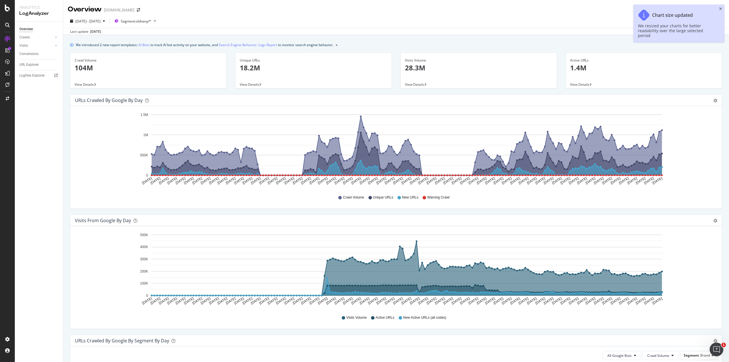
click at [101, 32] on div "Sep. 30, 2025" at bounding box center [95, 31] width 11 height 5
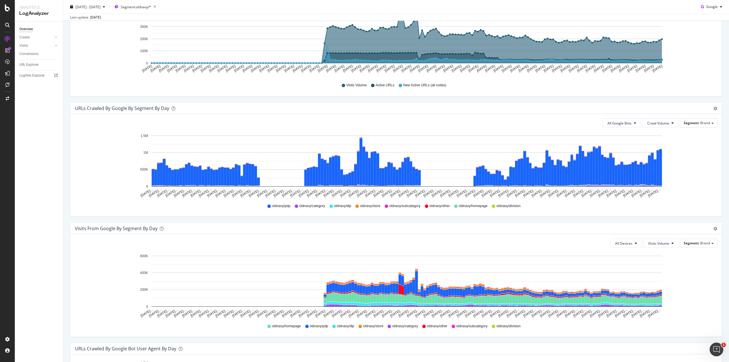
scroll to position [235, 0]
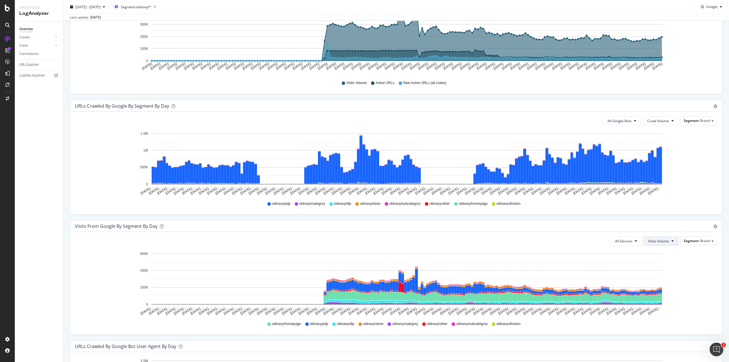
click at [671, 239] on icon at bounding box center [672, 240] width 2 height 3
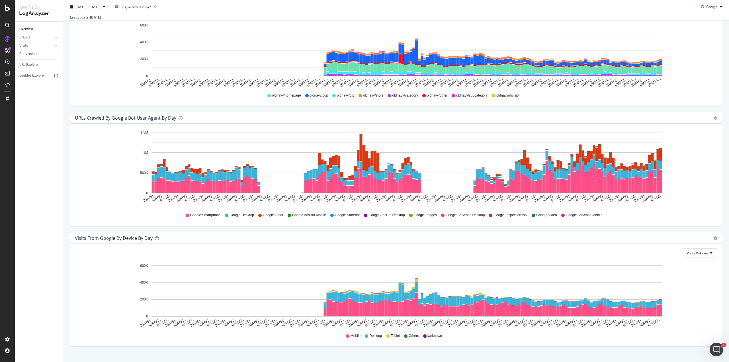
scroll to position [472, 0]
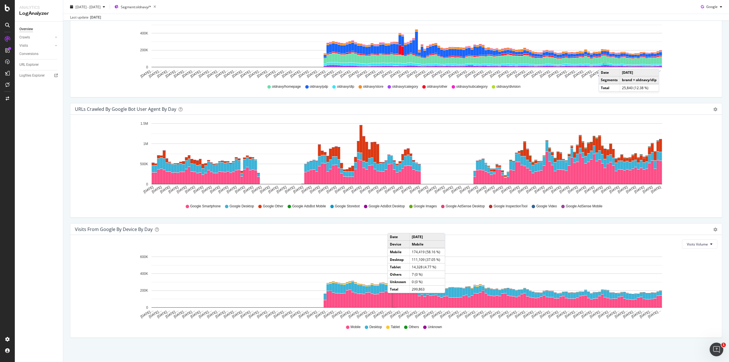
click at [393, 297] on rect "A chart." at bounding box center [394, 300] width 3 height 15
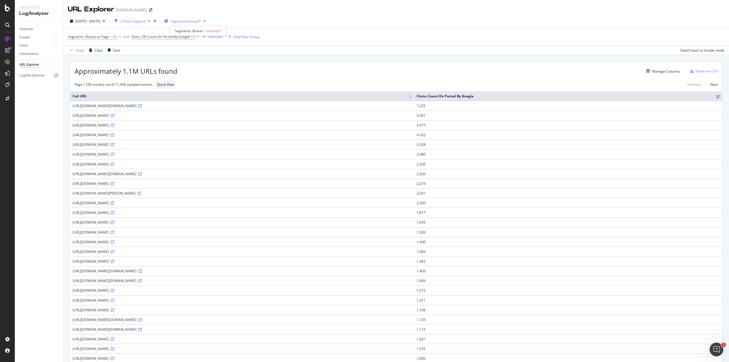
click at [201, 20] on span "Segment: oldnavy/*" at bounding box center [186, 21] width 30 height 5
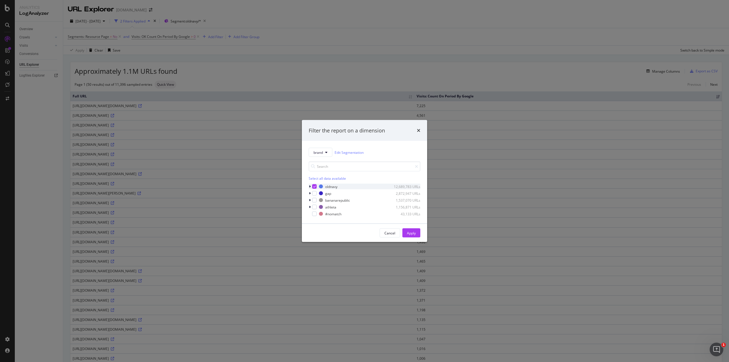
click at [310, 185] on icon "modal" at bounding box center [310, 186] width 2 height 3
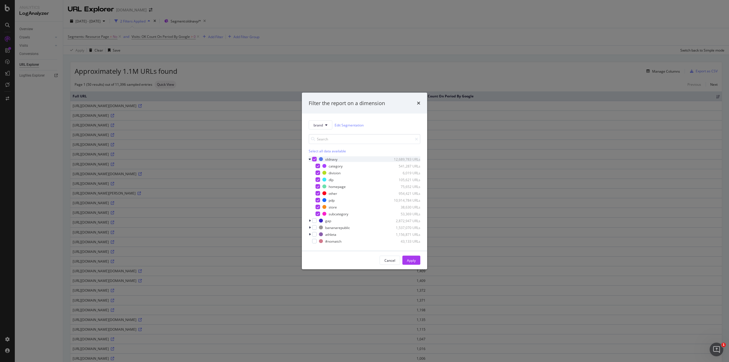
click at [314, 157] on div "modal" at bounding box center [314, 159] width 5 height 5
click at [319, 199] on div "modal" at bounding box center [317, 200] width 5 height 5
click at [411, 258] on div "Apply" at bounding box center [411, 260] width 9 height 5
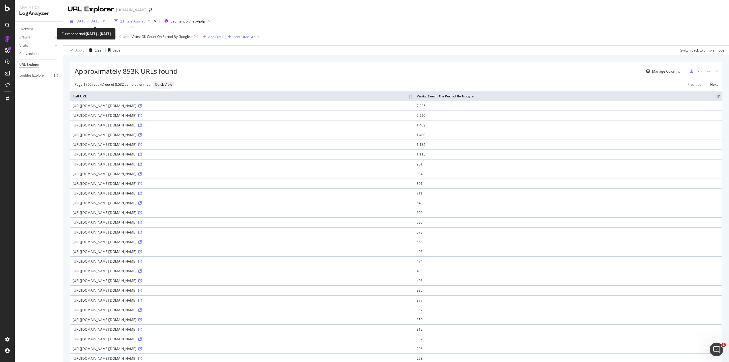
click at [100, 20] on span "[DATE] - [DATE]" at bounding box center [87, 21] width 25 height 5
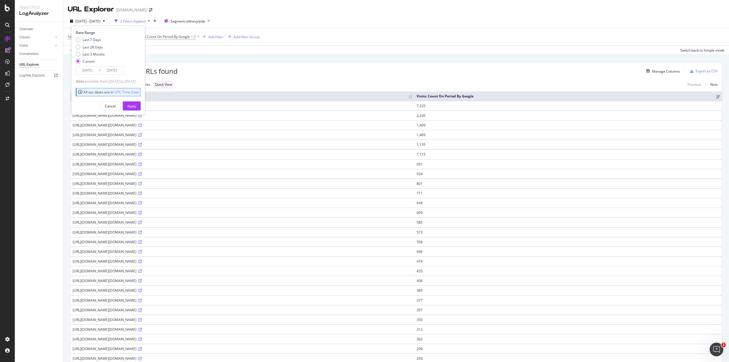
click at [84, 70] on input "[DATE]" at bounding box center [87, 70] width 23 height 8
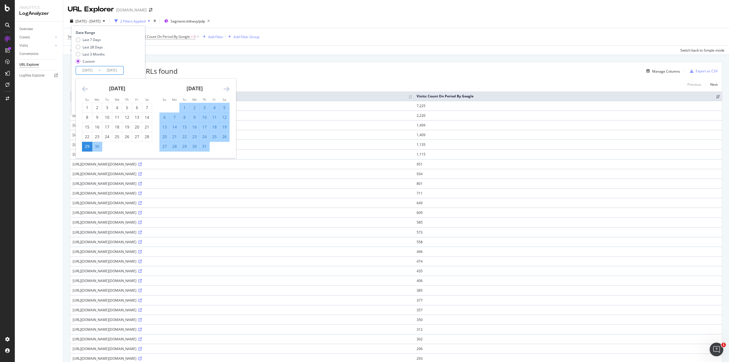
click at [85, 89] on icon "Move backward to switch to the previous month." at bounding box center [85, 88] width 6 height 7
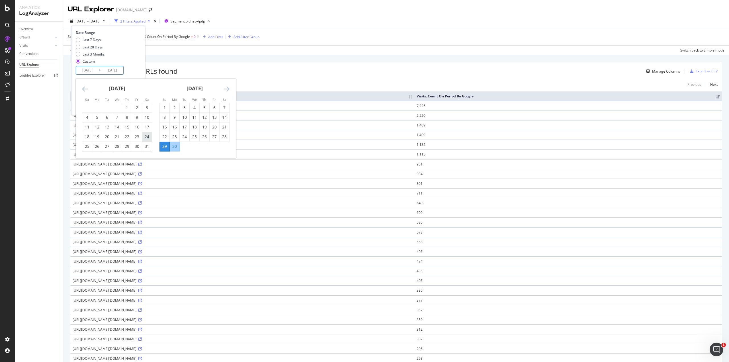
click at [149, 136] on div "24" at bounding box center [147, 137] width 10 height 6
type input "[DATE]"
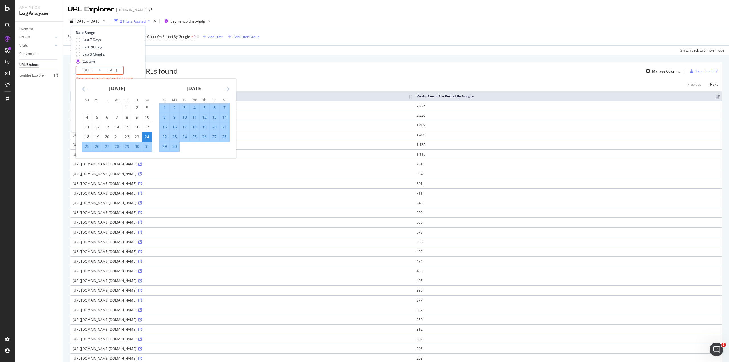
click at [149, 136] on div "24" at bounding box center [147, 137] width 10 height 6
type input "[DATE]"
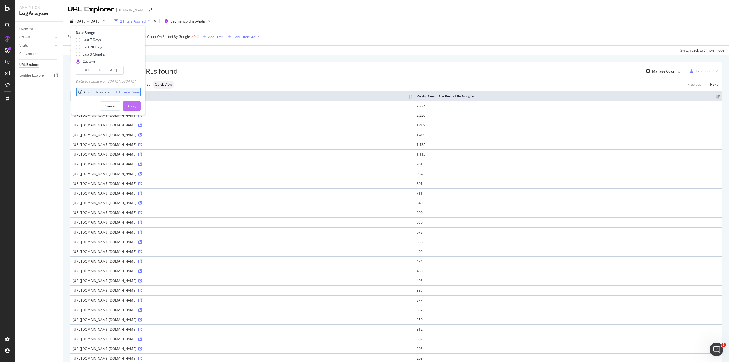
click at [136, 106] on div "Apply" at bounding box center [131, 106] width 9 height 5
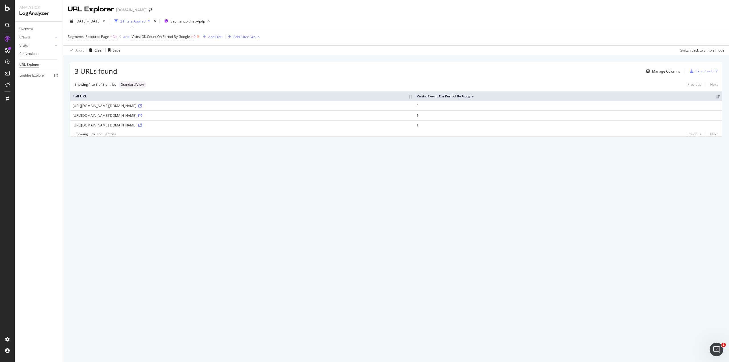
click at [197, 37] on icon at bounding box center [198, 37] width 5 height 6
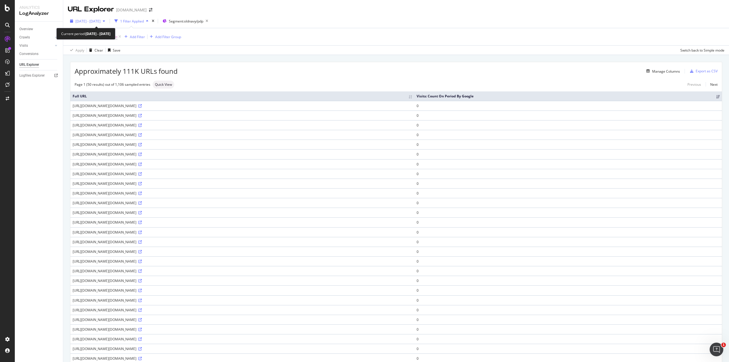
click at [100, 20] on span "[DATE] - [DATE]" at bounding box center [87, 21] width 25 height 5
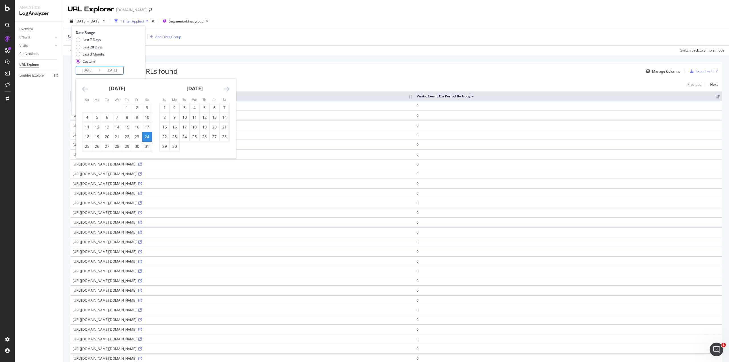
click at [91, 68] on input "[DATE]" at bounding box center [87, 70] width 23 height 8
click at [137, 135] on div "23" at bounding box center [137, 137] width 10 height 6
type input "[DATE]"
click at [83, 146] on div "25" at bounding box center [87, 146] width 10 height 6
type input "[DATE]"
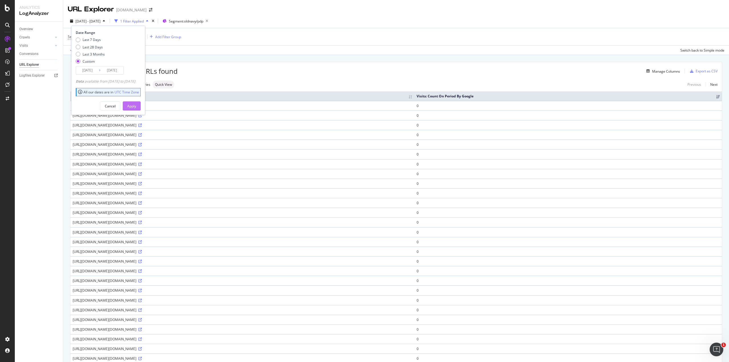
click at [136, 107] on div "Apply" at bounding box center [131, 106] width 9 height 5
click at [136, 36] on div "Add Filter" at bounding box center [137, 36] width 15 height 5
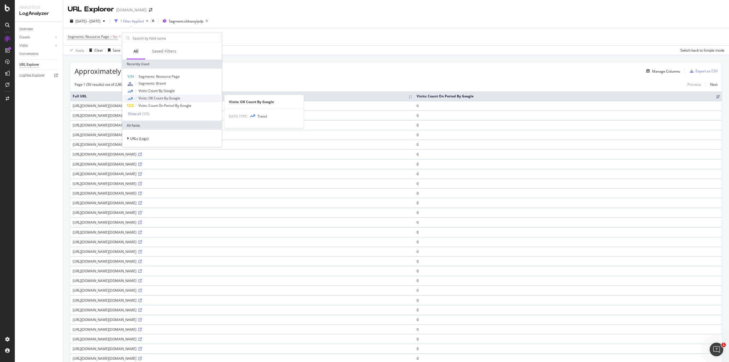
click at [153, 96] on span "Visits: OK Count By Google" at bounding box center [159, 98] width 42 height 5
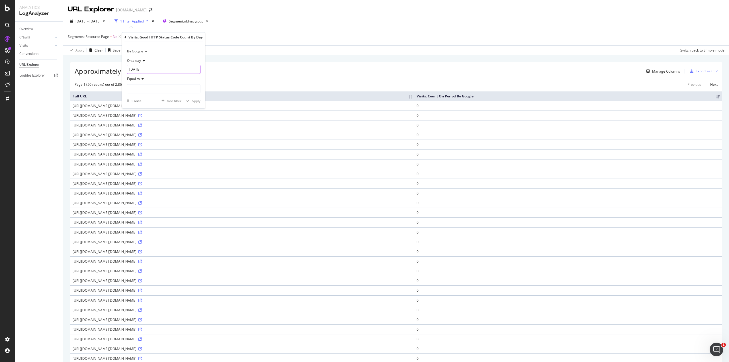
click at [149, 69] on input "[DATE]" at bounding box center [164, 69] width 74 height 9
click at [139, 83] on link at bounding box center [139, 82] width 4 height 10
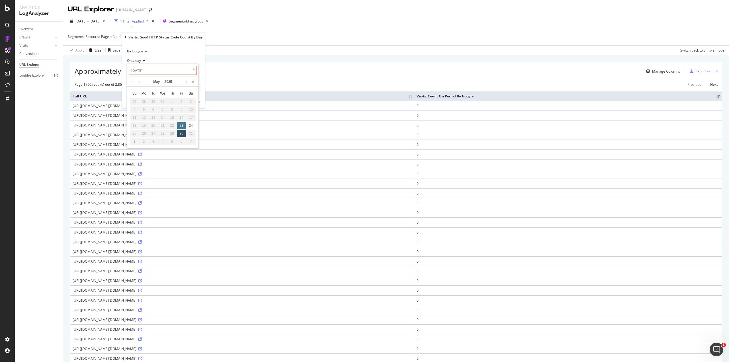
click at [182, 123] on div "23" at bounding box center [181, 125] width 9 height 7
click at [139, 77] on span "Equal to" at bounding box center [133, 78] width 13 height 5
click at [138, 119] on span "Greater than" at bounding box center [140, 119] width 20 height 5
click at [143, 88] on input "number" at bounding box center [164, 88] width 74 height 9
type input "0"
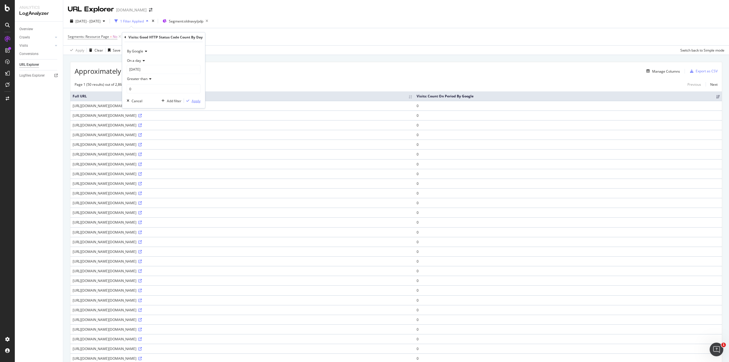
click at [194, 100] on div "Apply" at bounding box center [196, 100] width 9 height 5
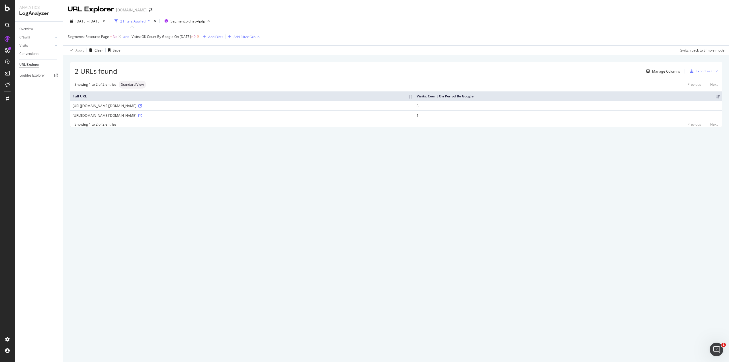
click at [200, 35] on icon at bounding box center [198, 37] width 5 height 6
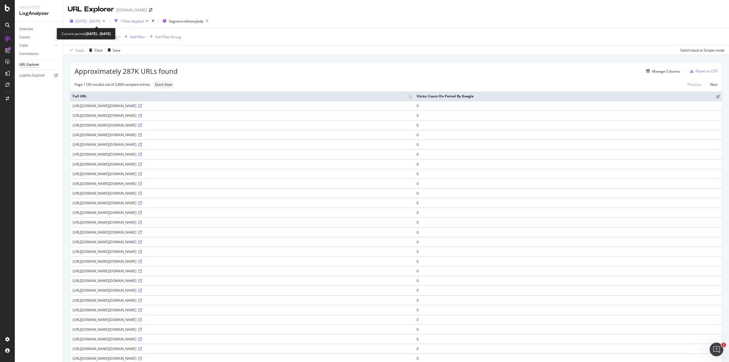
click at [100, 19] on span "[DATE] - [DATE]" at bounding box center [87, 21] width 25 height 5
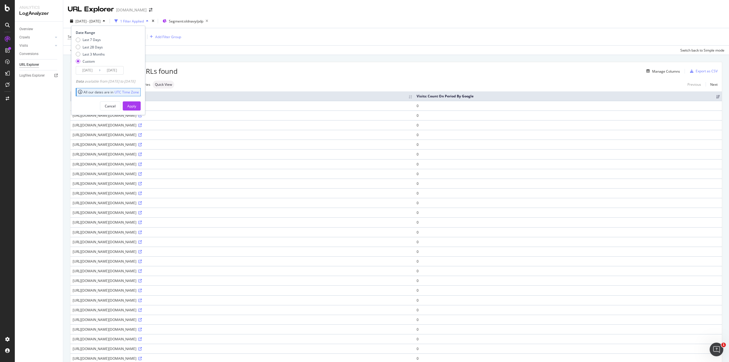
click at [105, 68] on input "[DATE]" at bounding box center [111, 70] width 23 height 8
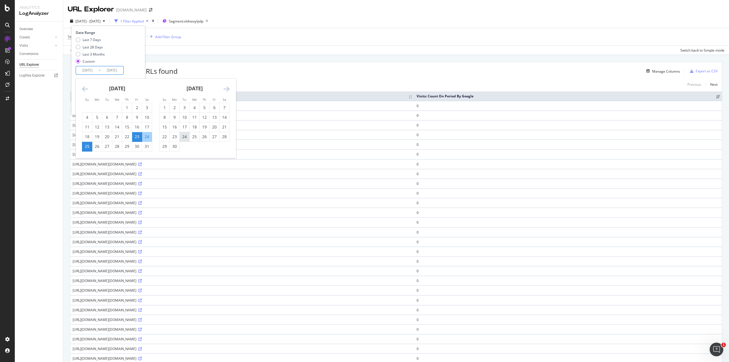
click at [187, 136] on div "24" at bounding box center [185, 137] width 10 height 6
type input "[DATE]"
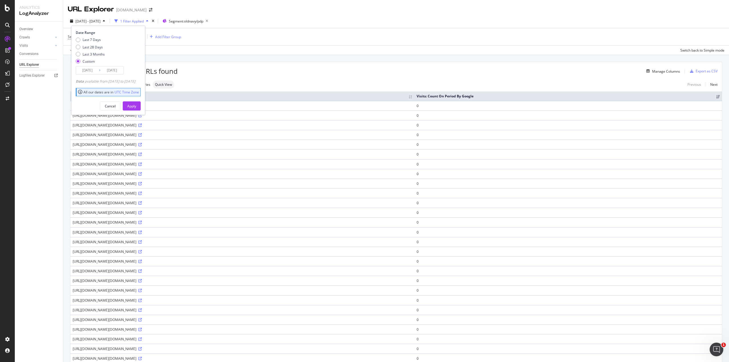
click at [108, 69] on input "[DATE]" at bounding box center [111, 70] width 23 height 8
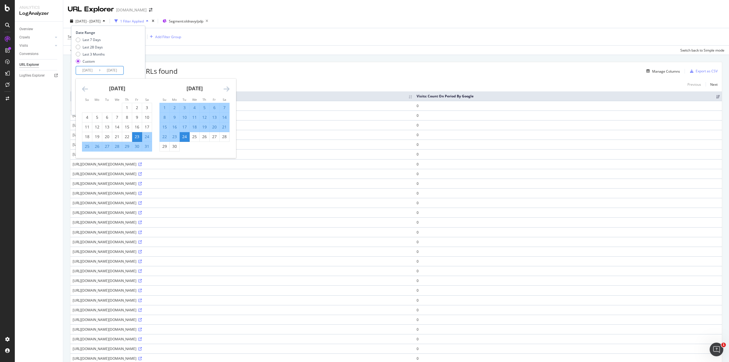
click at [91, 70] on input "[DATE]" at bounding box center [87, 70] width 23 height 8
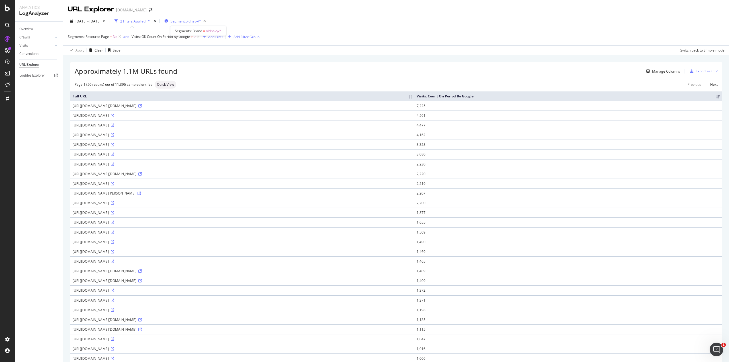
click at [201, 21] on span "Segment: oldnavy/*" at bounding box center [186, 21] width 30 height 5
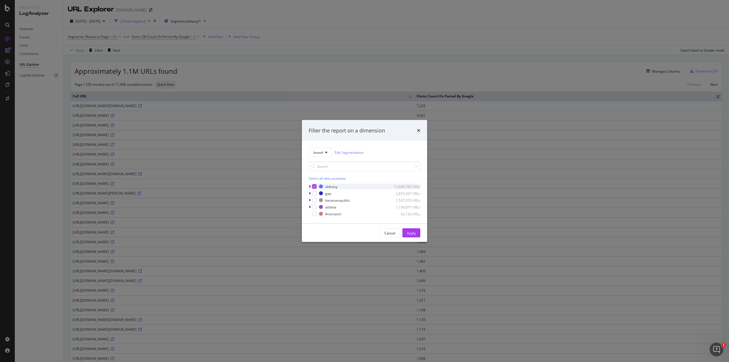
click at [310, 185] on icon "modal" at bounding box center [310, 186] width 2 height 3
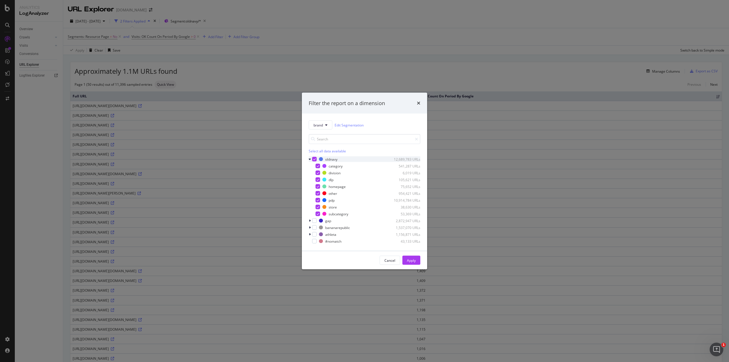
click at [314, 159] on icon "modal" at bounding box center [314, 159] width 3 height 3
click at [317, 200] on div "modal" at bounding box center [317, 200] width 5 height 5
click at [409, 259] on div "Apply" at bounding box center [411, 260] width 9 height 5
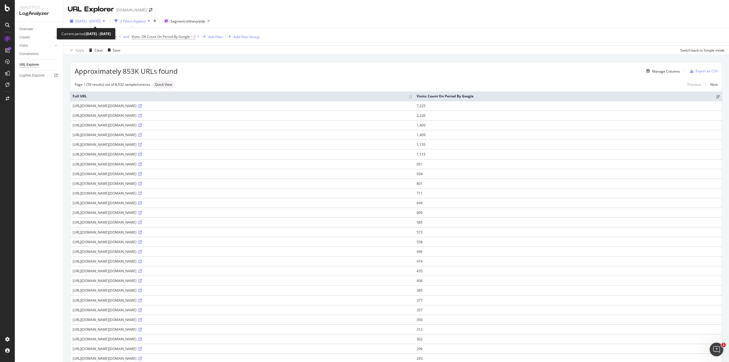
click at [100, 20] on span "[DATE] - [DATE]" at bounding box center [87, 21] width 25 height 5
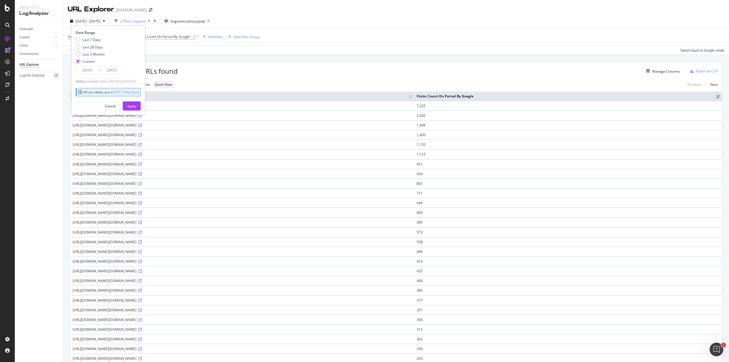
click at [92, 70] on input "[DATE]" at bounding box center [87, 70] width 23 height 8
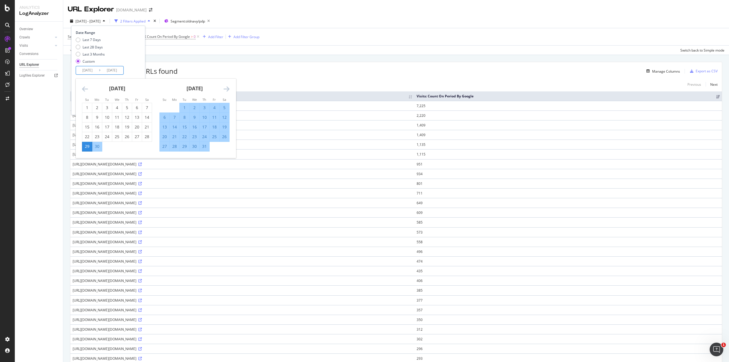
click at [221, 89] on div "[DATE]" at bounding box center [194, 91] width 70 height 24
click at [224, 89] on icon "Move forward to switch to the next month." at bounding box center [226, 88] width 6 height 7
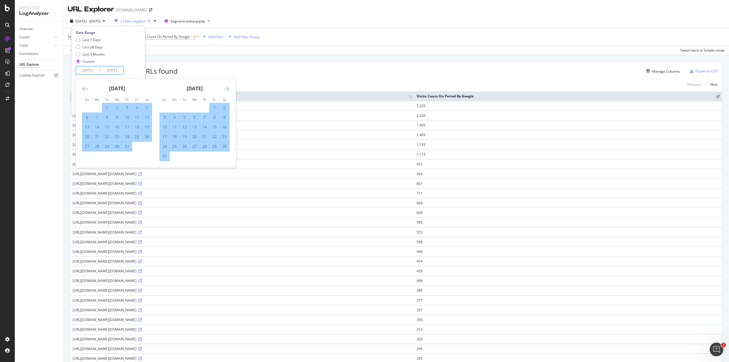
click at [224, 89] on icon "Move forward to switch to the next month." at bounding box center [226, 88] width 6 height 7
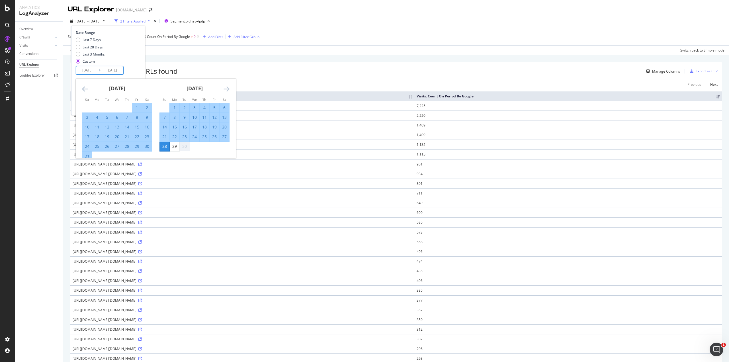
click at [195, 135] on div "24" at bounding box center [195, 137] width 10 height 6
type input "[DATE]"
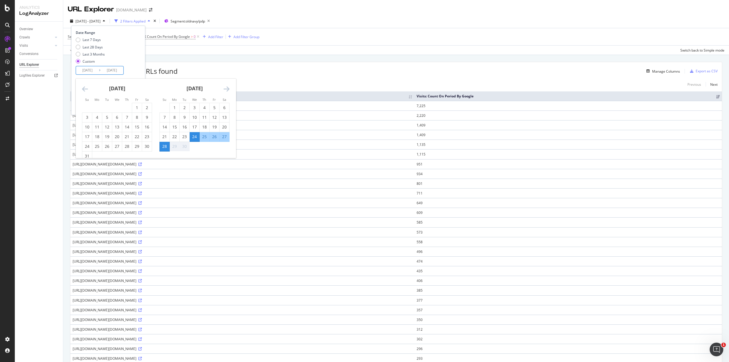
click at [195, 135] on div "24" at bounding box center [195, 137] width 10 height 6
type input "[DATE]"
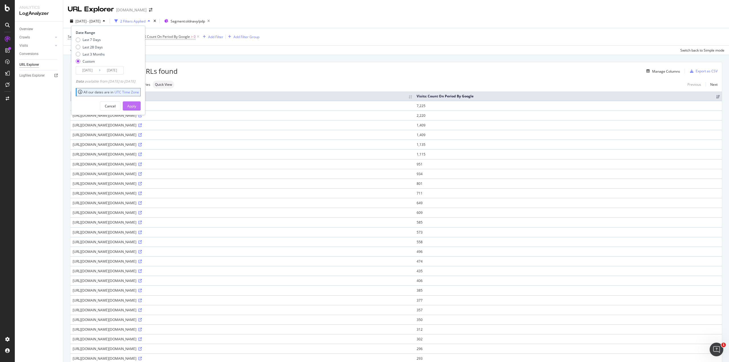
click at [136, 104] on div "Apply" at bounding box center [131, 106] width 9 height 5
click at [383, 58] on div "Approximately 17.1K URLs found Manage Columns Export as CSV Page 1 (50 results)…" at bounding box center [396, 334] width 666 height 559
click at [658, 71] on div "Manage Columns" at bounding box center [666, 71] width 28 height 5
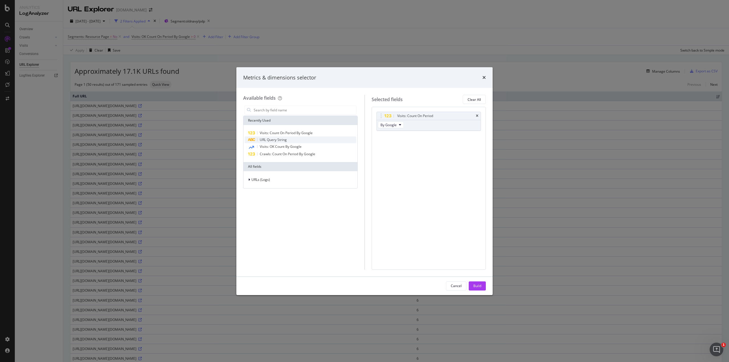
click at [273, 139] on span "URL Query String" at bounding box center [273, 139] width 27 height 5
click at [476, 147] on icon "times" at bounding box center [477, 147] width 3 height 3
drag, startPoint x: 440, startPoint y: 138, endPoint x: 434, endPoint y: 111, distance: 27.8
click at [434, 111] on div "Visits: Count On Period By Google URL Query String You can use this field as a …" at bounding box center [428, 188] width 114 height 163
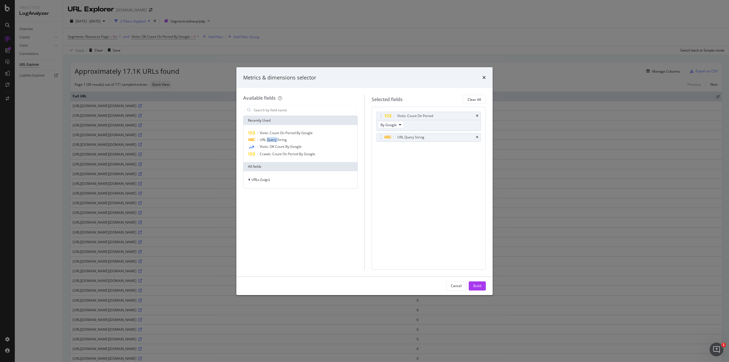
drag, startPoint x: 430, startPoint y: 131, endPoint x: 427, endPoint y: 108, distance: 23.0
click at [427, 108] on div "Visits: Count On Period By Google URL Query String You can use this field as a …" at bounding box center [428, 188] width 114 height 163
drag, startPoint x: 381, startPoint y: 134, endPoint x: 380, endPoint y: 132, distance: 2.9
click at [381, 129] on div "Visits: Count On Period By Google URL Query String You can use this field as a" at bounding box center [428, 133] width 105 height 42
drag, startPoint x: 381, startPoint y: 136, endPoint x: 379, endPoint y: 121, distance: 14.9
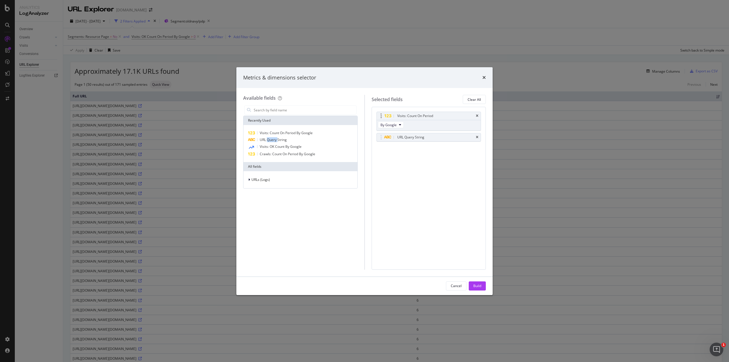
click at [380, 121] on div "Visits: Count On Period By Google URL Query String You can use this field as a" at bounding box center [428, 133] width 105 height 42
click at [402, 182] on div "Visits: Count On Period By Google URL Query String You can use this field as a …" at bounding box center [428, 188] width 114 height 163
drag, startPoint x: 380, startPoint y: 137, endPoint x: 379, endPoint y: 112, distance: 25.4
click at [379, 111] on div "Visits: Count On Period By Google URL Query String You can use this field as a …" at bounding box center [428, 188] width 114 height 163
drag, startPoint x: 380, startPoint y: 116, endPoint x: 383, endPoint y: 151, distance: 36.0
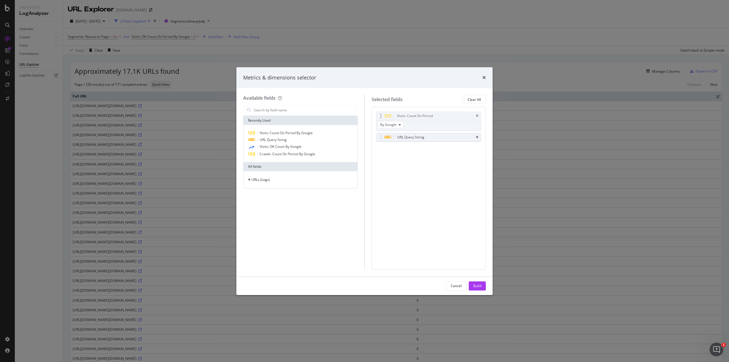
click at [383, 151] on body "Analytics LogAnalyzer Overview Crawls Daily Distribution Segments Distribution …" at bounding box center [364, 181] width 729 height 362
drag, startPoint x: 381, startPoint y: 137, endPoint x: 384, endPoint y: 105, distance: 32.6
click at [384, 105] on div "Selected fields Clear All Visits: Count On Period By Google URL Query String Yo…" at bounding box center [425, 182] width 122 height 175
click at [454, 285] on div "Cancel" at bounding box center [456, 285] width 11 height 5
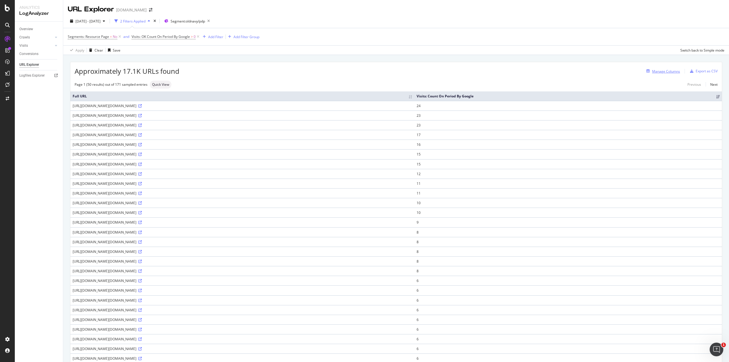
click at [655, 71] on div "Manage Columns" at bounding box center [666, 71] width 28 height 5
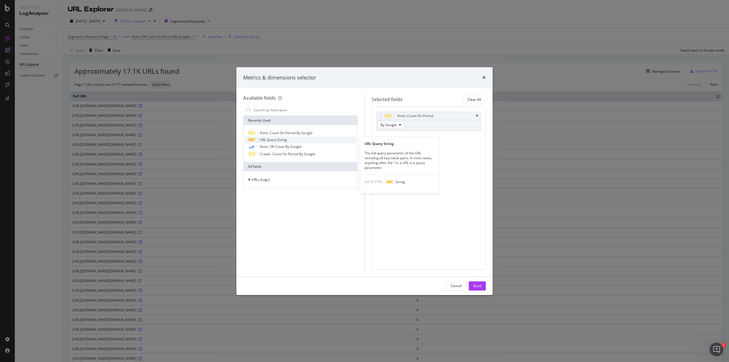
click at [281, 138] on span "URL Query String" at bounding box center [273, 139] width 27 height 5
drag, startPoint x: 383, startPoint y: 138, endPoint x: 381, endPoint y: 117, distance: 20.8
click at [381, 117] on body "Analytics LogAnalyzer Overview Crawls Daily Distribution Segments Distribution …" at bounding box center [364, 181] width 729 height 362
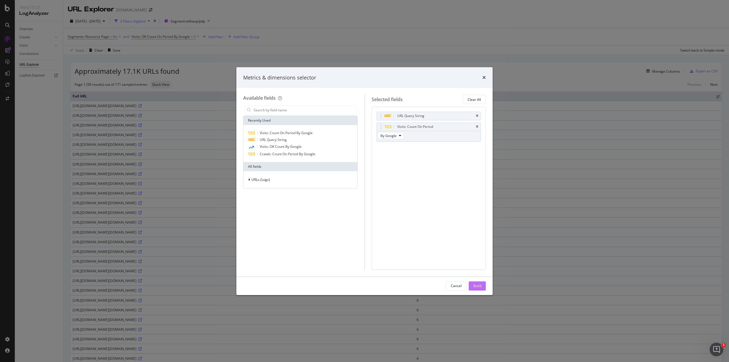
click at [480, 284] on div "Build" at bounding box center [477, 285] width 8 height 5
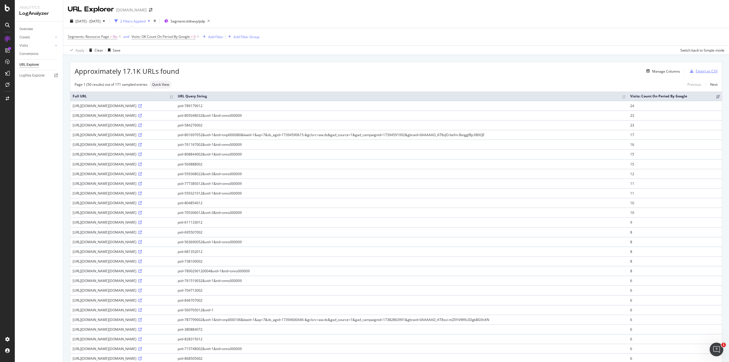
click at [702, 70] on div "Export as CSV" at bounding box center [706, 71] width 22 height 5
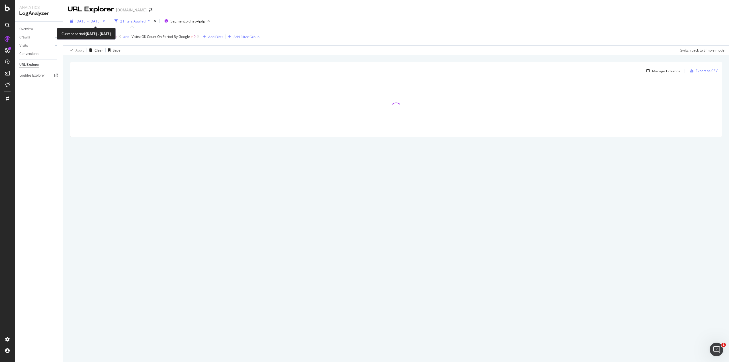
click at [94, 22] on span "[DATE] - [DATE]" at bounding box center [87, 21] width 25 height 5
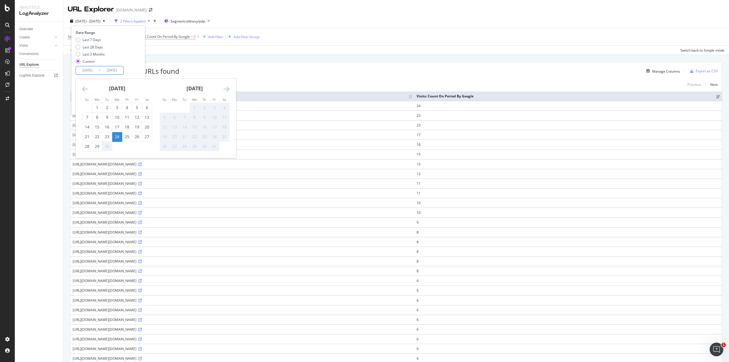
click at [92, 70] on input "[DATE]" at bounding box center [87, 70] width 23 height 8
click at [86, 86] on icon "Move backward to switch to the previous month." at bounding box center [85, 88] width 6 height 7
click at [85, 86] on icon "Move backward to switch to the previous month." at bounding box center [85, 88] width 6 height 7
click at [105, 137] on div "24" at bounding box center [107, 137] width 10 height 6
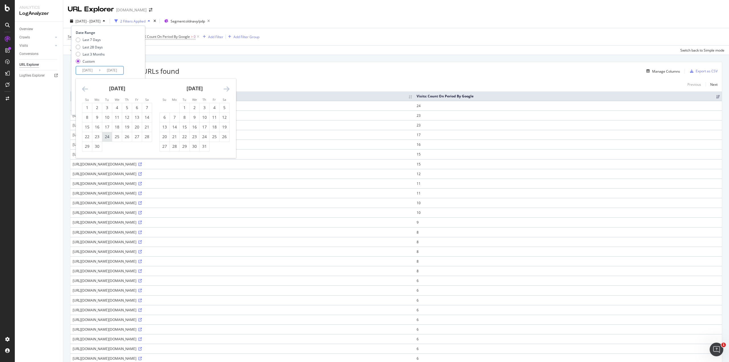
type input "[DATE]"
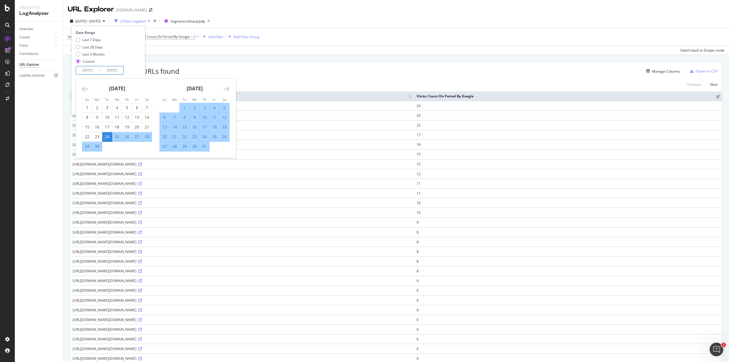
click at [105, 137] on div "24" at bounding box center [107, 137] width 10 height 6
type input "[DATE]"
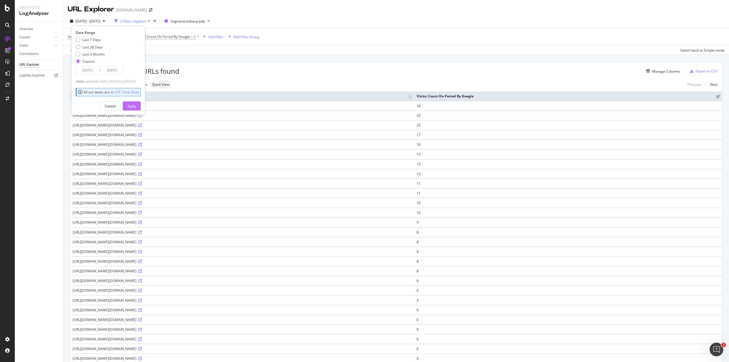
click at [136, 105] on div "Apply" at bounding box center [131, 106] width 9 height 5
click at [654, 70] on div "Manage Columns" at bounding box center [666, 71] width 28 height 5
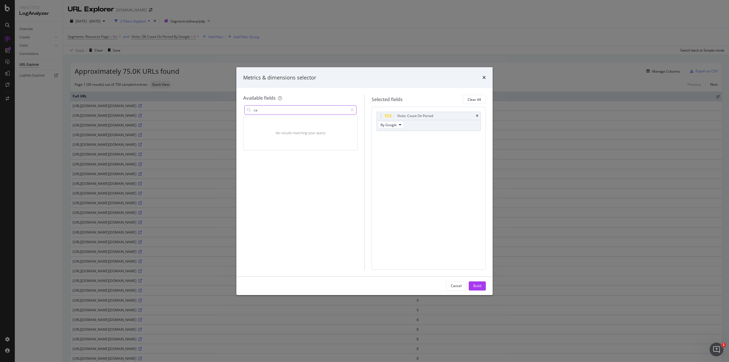
type input "c"
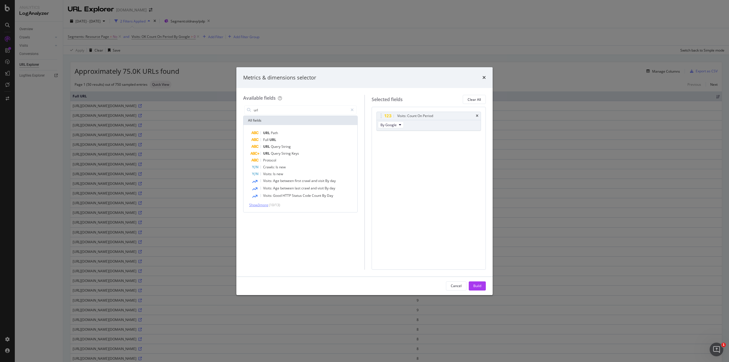
type input "url"
click at [262, 205] on span "Show 3 more" at bounding box center [258, 204] width 19 height 5
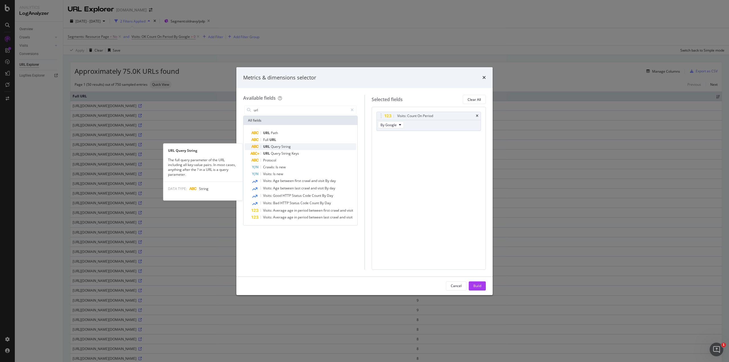
click at [278, 145] on span "Query" at bounding box center [276, 146] width 11 height 5
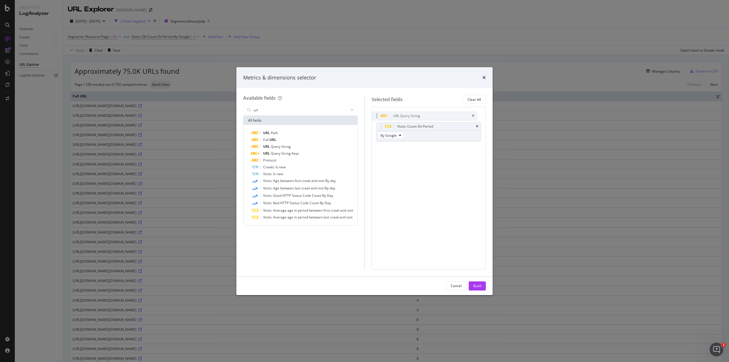
drag, startPoint x: 414, startPoint y: 139, endPoint x: 410, endPoint y: 117, distance: 22.0
click at [410, 117] on body "Analytics LogAnalyzer Overview Crawls Daily Distribution Segments Distribution …" at bounding box center [364, 181] width 729 height 362
click at [479, 284] on div "Build" at bounding box center [477, 285] width 8 height 5
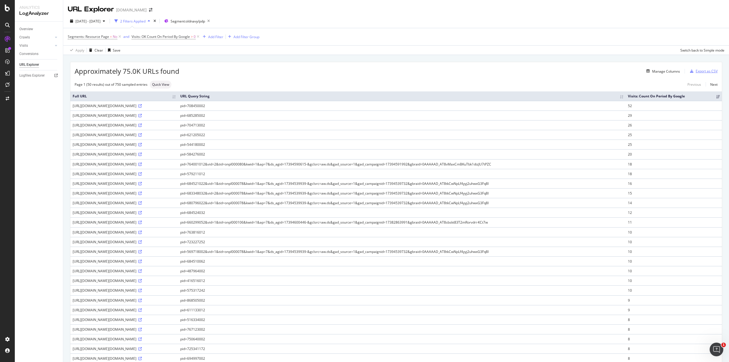
click at [695, 70] on div "Export as CSV" at bounding box center [706, 71] width 22 height 5
click at [421, 36] on div "Segments: Resource Page = No and Visits: OK Count On Period By Google > 0 Add F…" at bounding box center [396, 36] width 656 height 17
